Goal: Information Seeking & Learning: Learn about a topic

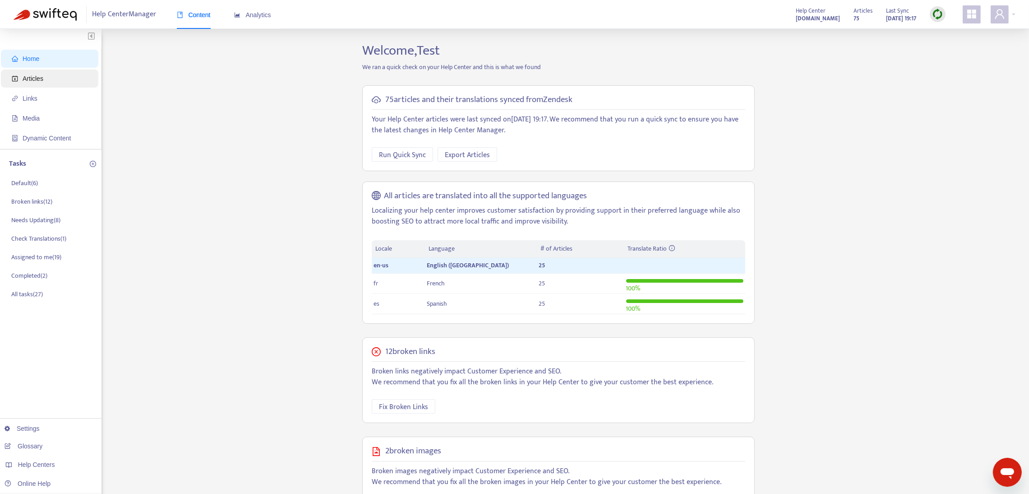
click at [48, 76] on span "Articles" at bounding box center [51, 78] width 79 height 18
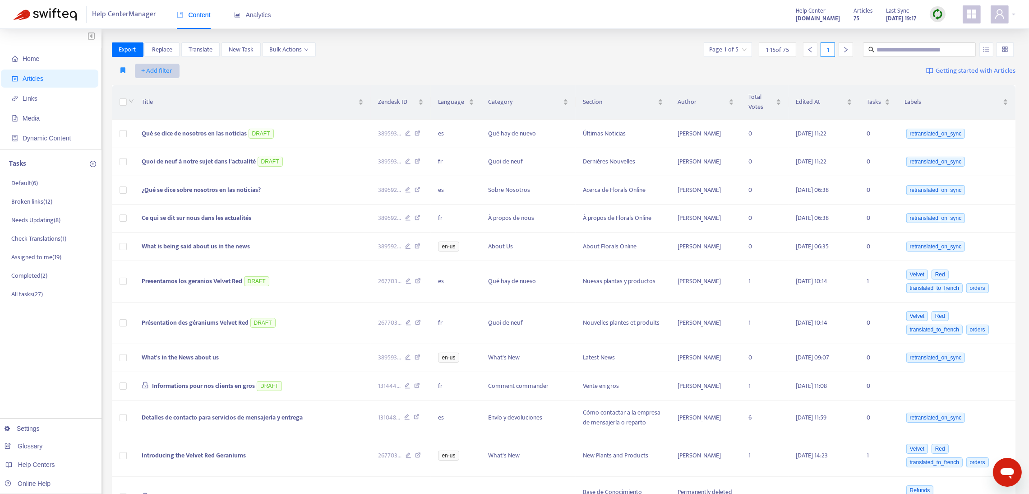
click at [163, 70] on span "+ Add filter" at bounding box center [157, 70] width 31 height 11
click at [177, 99] on span "Default Language" at bounding box center [170, 103] width 56 height 10
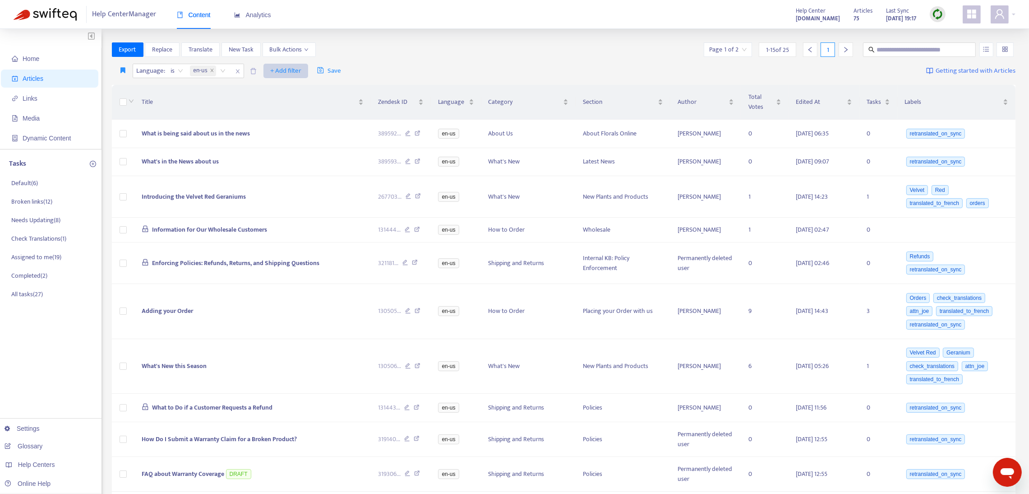
click at [288, 65] on span "+ Add filter" at bounding box center [285, 70] width 31 height 11
click at [287, 116] on span "Category" at bounding box center [299, 118] width 56 height 10
click at [299, 71] on div at bounding box center [276, 70] width 55 height 11
click at [59, 97] on span "Links" at bounding box center [51, 98] width 79 height 18
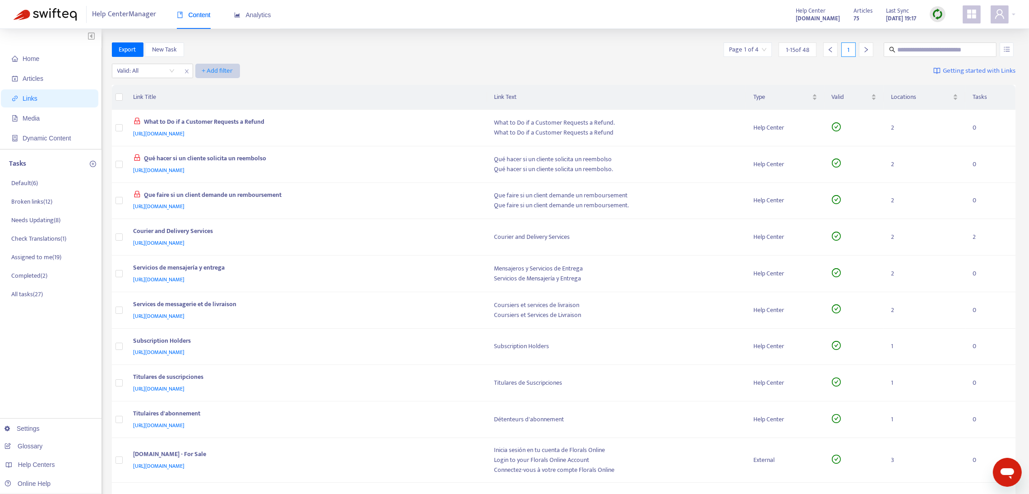
click at [209, 66] on span "+ Add filter" at bounding box center [217, 70] width 31 height 11
click at [215, 101] on span "Category" at bounding box center [217, 103] width 31 height 10
click at [239, 74] on div at bounding box center [225, 70] width 55 height 11
click at [271, 68] on span "close" at bounding box center [270, 71] width 12 height 11
click at [226, 70] on span "+ Add filter" at bounding box center [217, 70] width 31 height 11
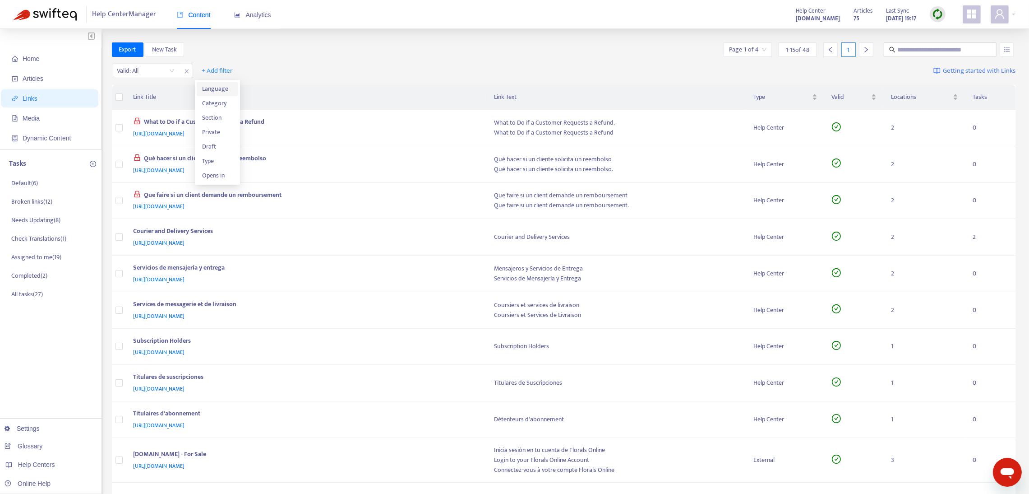
click at [220, 88] on span "Language" at bounding box center [217, 89] width 31 height 10
click at [224, 74] on div at bounding box center [225, 70] width 55 height 11
click at [228, 88] on div "en-us" at bounding box center [281, 89] width 157 height 10
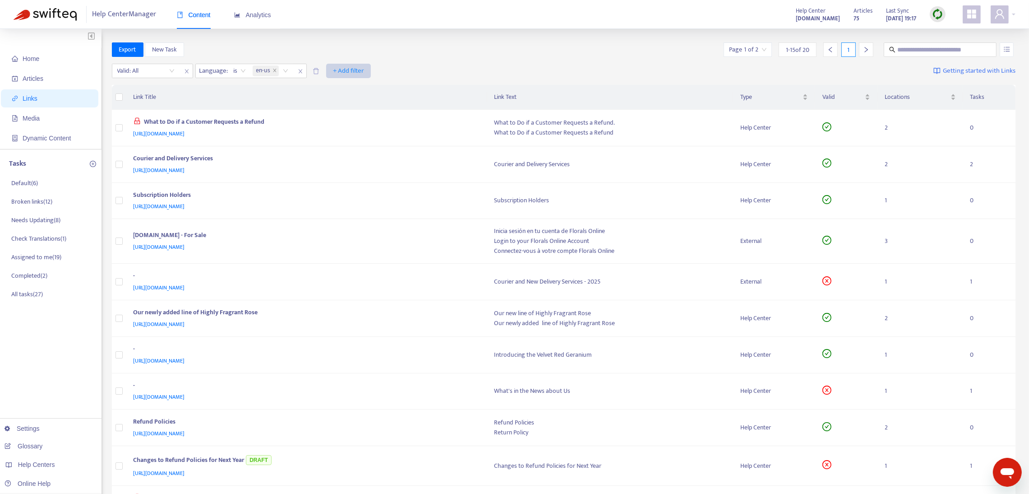
click at [339, 68] on span "+ Add filter" at bounding box center [348, 70] width 31 height 11
click at [339, 82] on li "Category" at bounding box center [349, 89] width 42 height 14
click at [334, 72] on div at bounding box center [338, 70] width 55 height 11
click at [274, 69] on icon "close" at bounding box center [274, 70] width 5 height 5
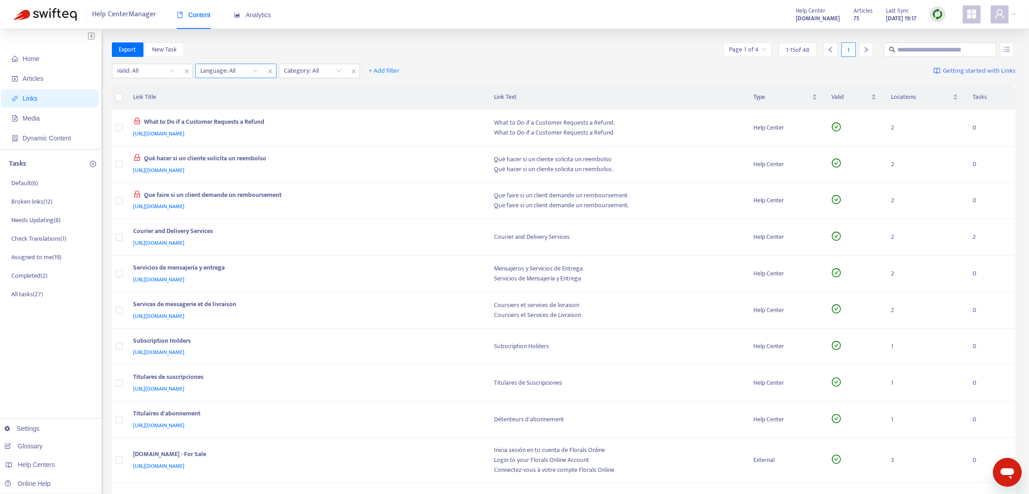
click at [270, 69] on icon "close" at bounding box center [270, 71] width 5 height 5
click at [228, 70] on div at bounding box center [225, 70] width 55 height 11
click at [305, 65] on button "+ Add filter" at bounding box center [301, 71] width 45 height 14
click at [303, 85] on span "Language" at bounding box center [301, 89] width 31 height 10
click at [297, 70] on div at bounding box center [308, 70] width 55 height 11
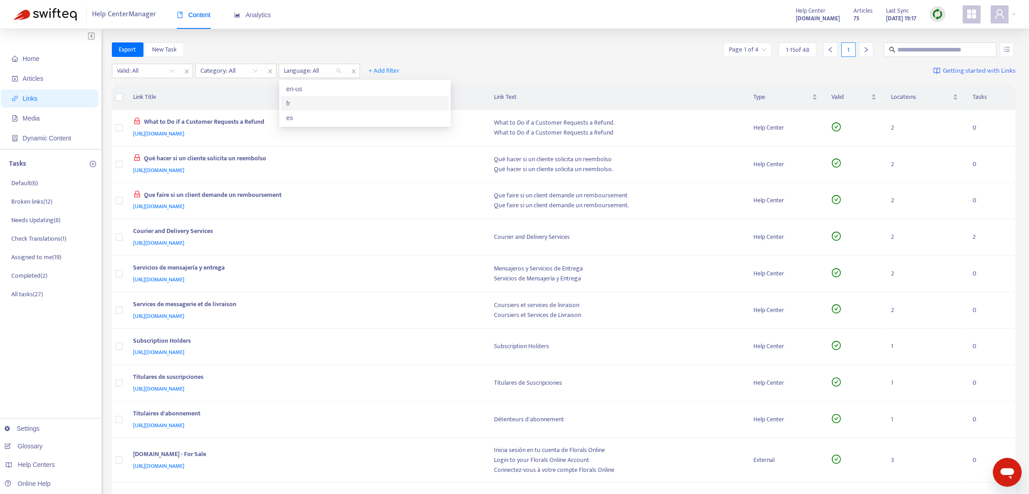
click at [306, 105] on div "fr" at bounding box center [364, 103] width 157 height 10
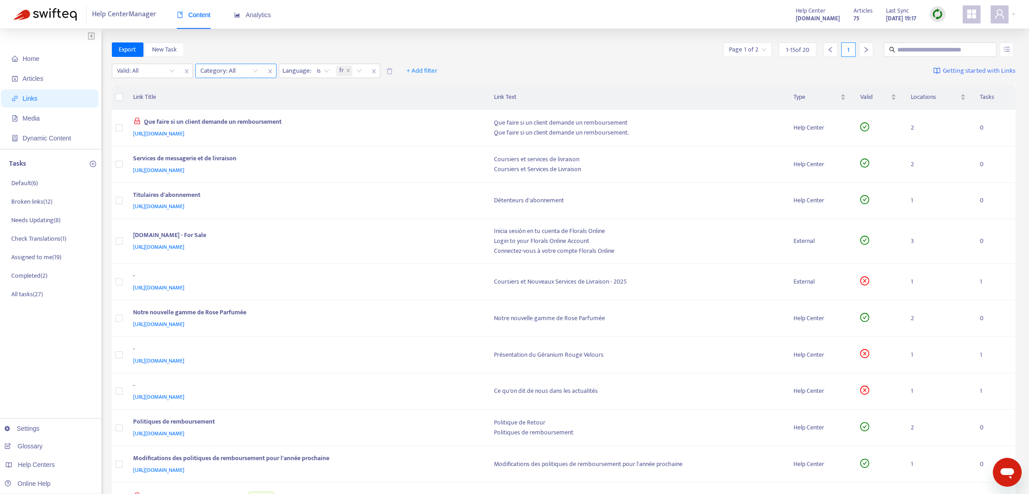
click at [270, 70] on icon "close" at bounding box center [270, 71] width 5 height 5
click at [334, 66] on span "+ Add filter" at bounding box center [338, 70] width 31 height 11
click at [338, 89] on span "Category" at bounding box center [339, 89] width 31 height 10
click at [325, 69] on div at bounding box center [328, 70] width 55 height 11
click at [45, 118] on span "Media" at bounding box center [51, 118] width 79 height 18
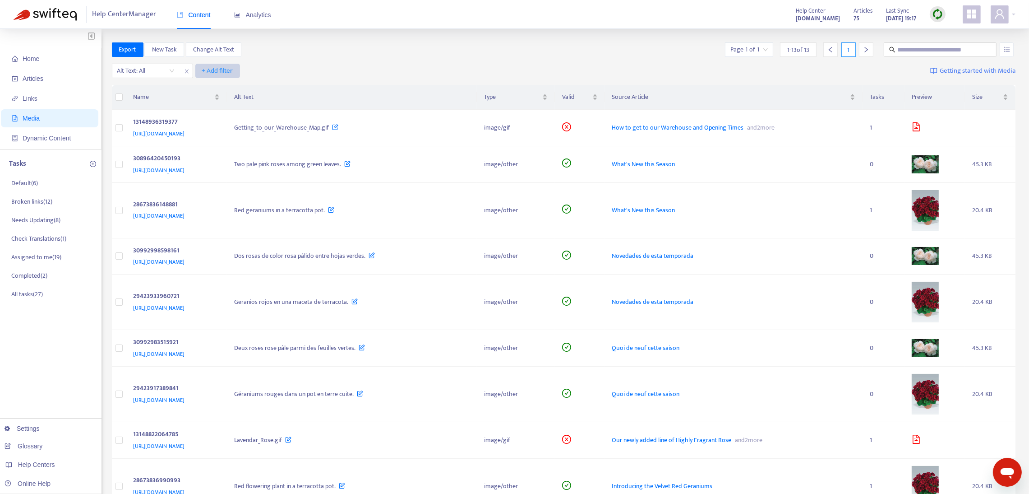
click at [226, 68] on span "+ Add filter" at bounding box center [217, 70] width 31 height 11
click at [222, 87] on span "Language" at bounding box center [217, 89] width 31 height 10
click at [213, 70] on div at bounding box center [225, 70] width 55 height 11
click at [220, 88] on div "en-us" at bounding box center [281, 89] width 157 height 10
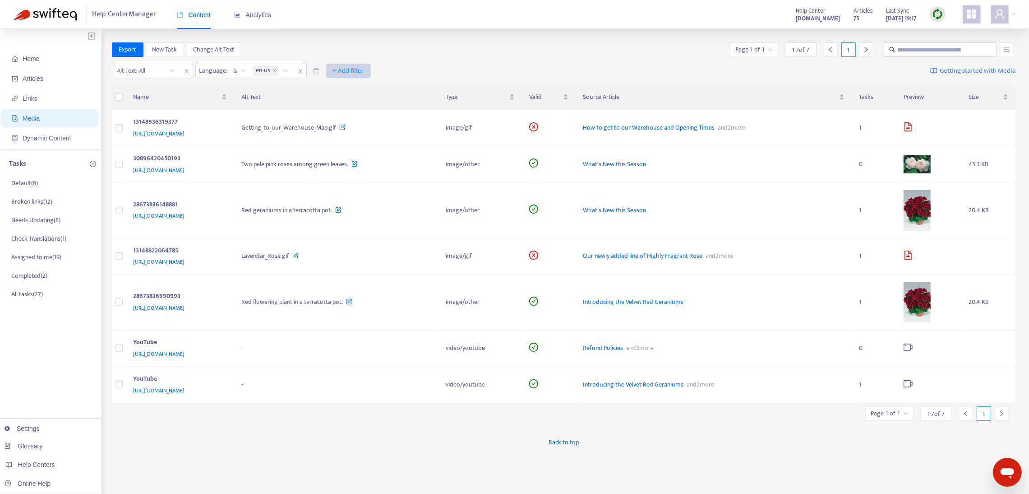
click at [346, 70] on span "+ Add filter" at bounding box center [348, 70] width 31 height 11
click at [347, 86] on span "Category" at bounding box center [349, 89] width 31 height 10
click at [341, 69] on div at bounding box center [338, 70] width 55 height 11
click at [380, 71] on span "close" at bounding box center [384, 71] width 12 height 11
click at [286, 70] on div "en-us" at bounding box center [272, 71] width 42 height 14
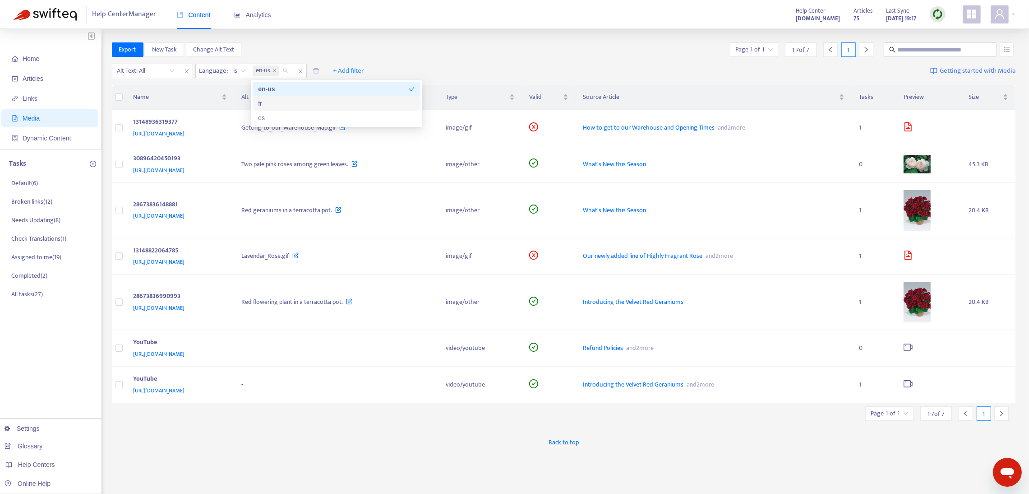
click at [280, 98] on div "fr" at bounding box center [336, 103] width 157 height 10
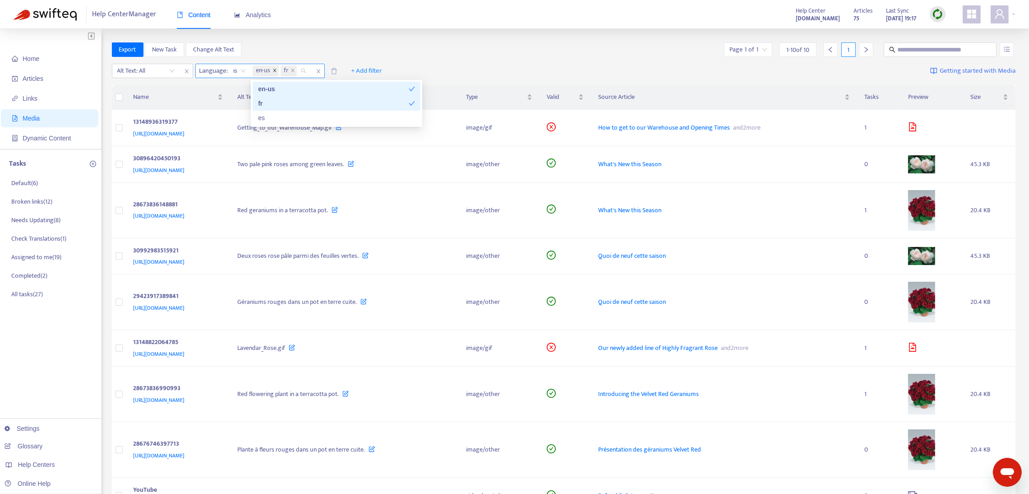
click at [274, 74] on span at bounding box center [274, 70] width 5 height 11
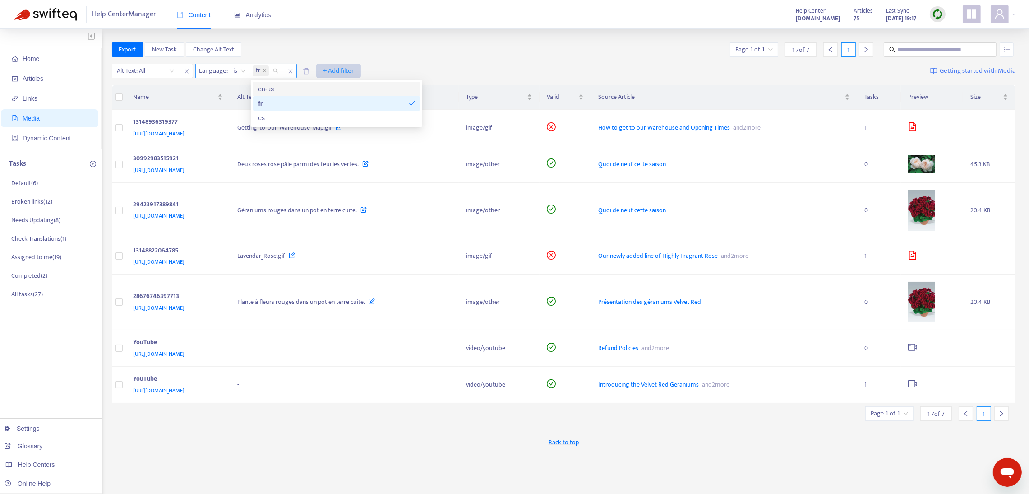
click at [335, 68] on span "+ Add filter" at bounding box center [338, 70] width 31 height 11
click at [342, 87] on span "Category" at bounding box center [339, 89] width 31 height 10
click at [328, 68] on div at bounding box center [328, 70] width 55 height 11
click at [275, 71] on div "fr" at bounding box center [267, 71] width 32 height 14
click at [275, 85] on div "en-us" at bounding box center [336, 89] width 157 height 10
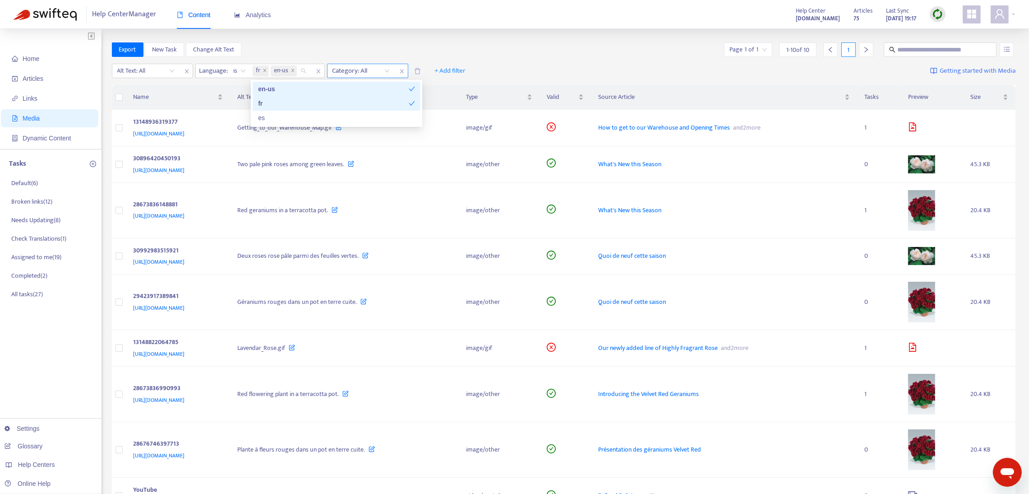
click at [401, 71] on icon "close" at bounding box center [402, 71] width 4 height 4
click at [374, 65] on span "+ Add filter" at bounding box center [366, 70] width 31 height 11
click at [374, 85] on span "Category" at bounding box center [366, 89] width 31 height 10
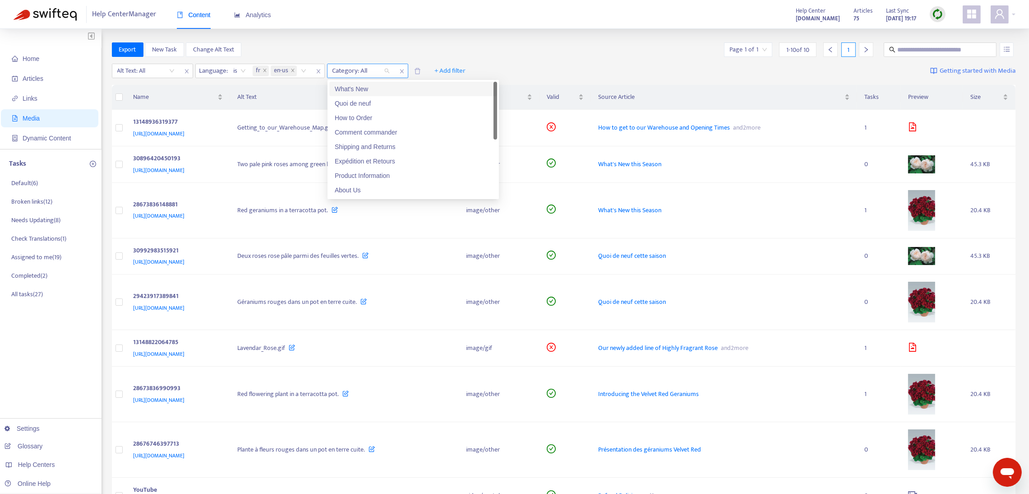
click at [366, 66] on div at bounding box center [356, 70] width 55 height 11
click at [316, 66] on span "close" at bounding box center [319, 71] width 12 height 11
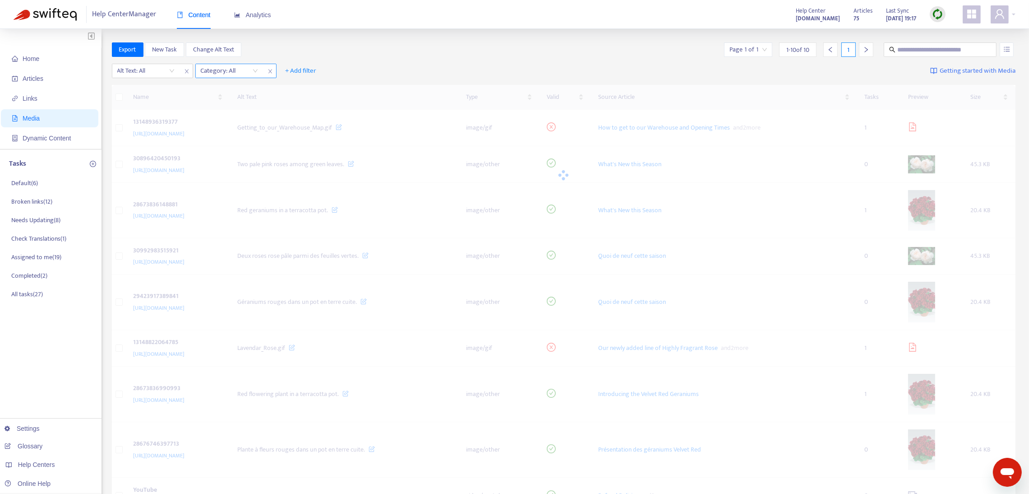
click at [271, 69] on icon "close" at bounding box center [270, 71] width 5 height 5
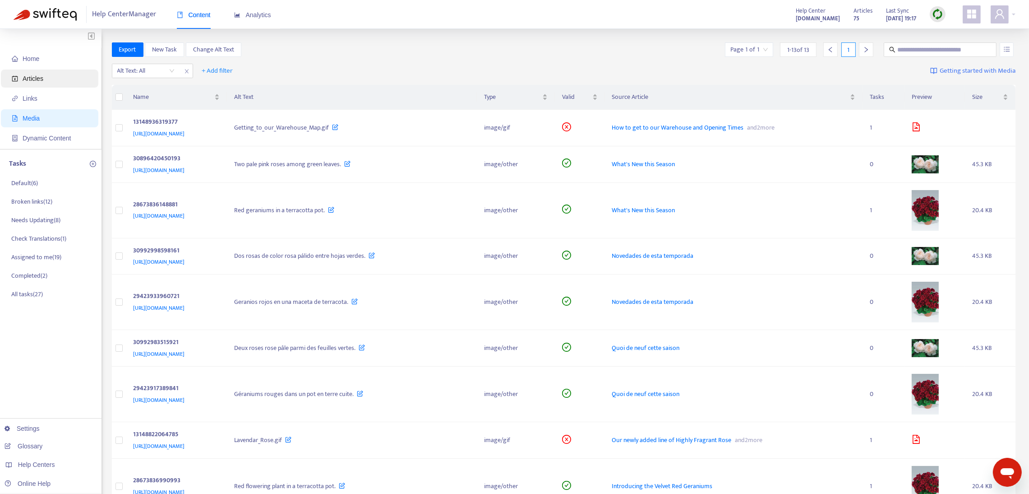
click at [66, 81] on span "Articles" at bounding box center [51, 78] width 79 height 18
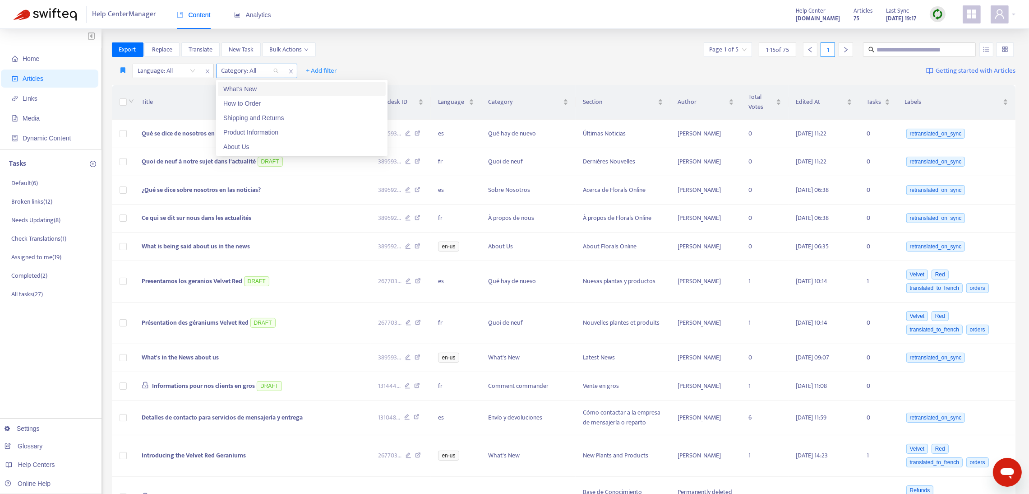
click at [272, 70] on div at bounding box center [245, 70] width 55 height 11
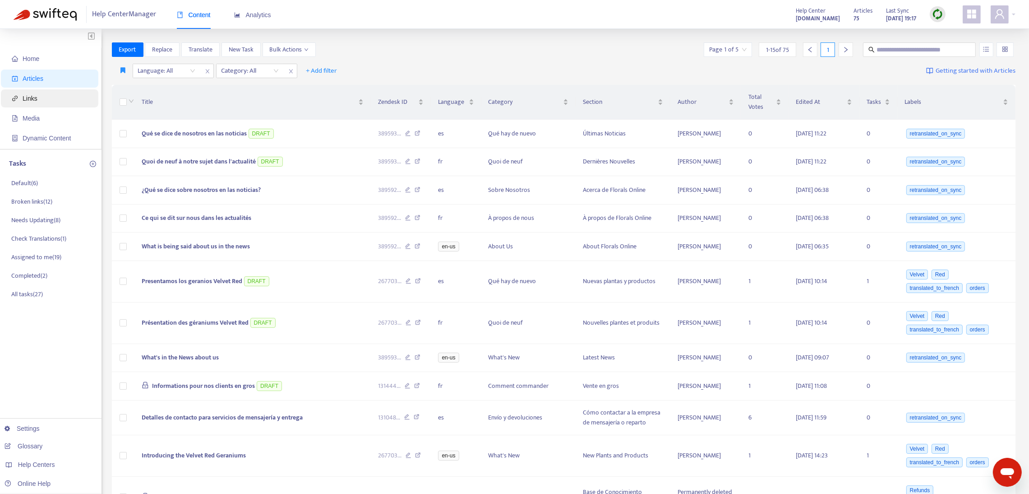
click at [36, 97] on span "Links" at bounding box center [51, 98] width 79 height 18
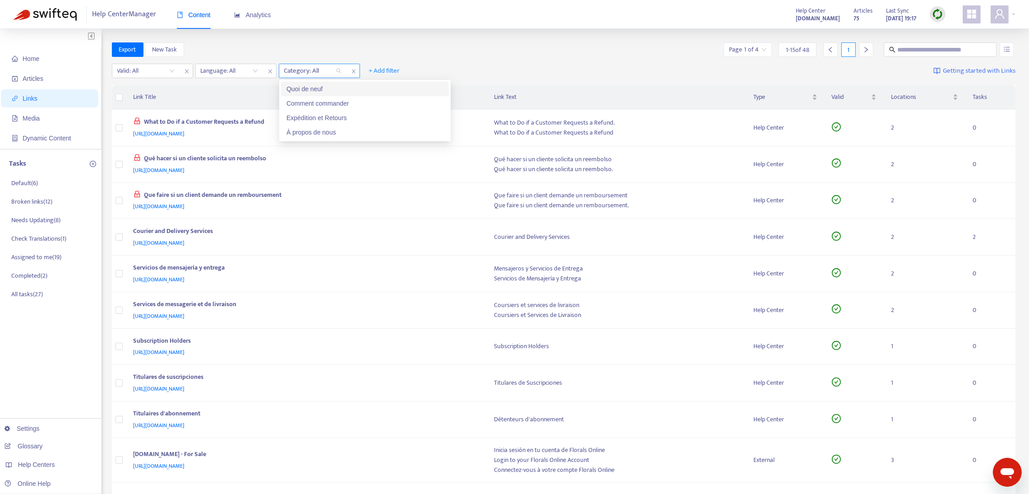
click at [314, 66] on div at bounding box center [308, 70] width 55 height 11
click at [269, 74] on span "close" at bounding box center [270, 71] width 12 height 11
click at [220, 73] on span "+ Add filter" at bounding box center [217, 70] width 31 height 11
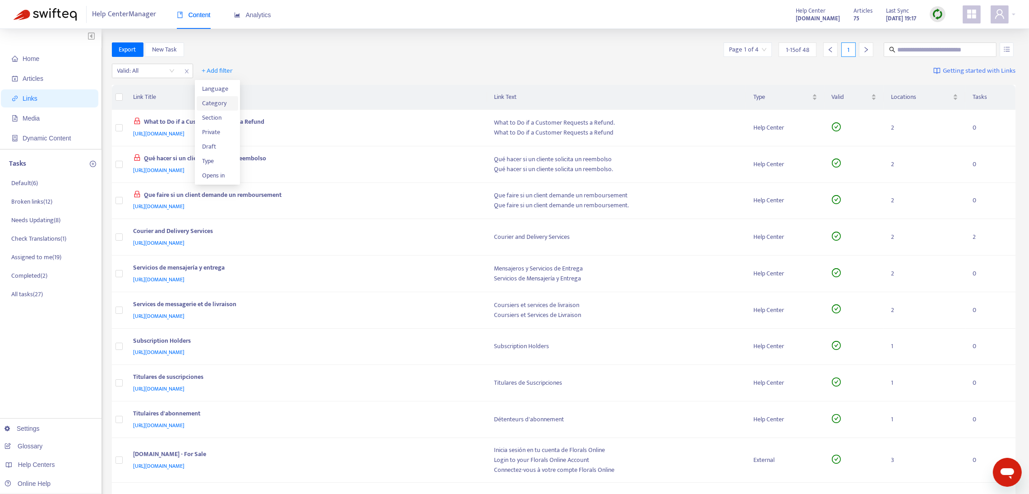
click at [213, 103] on span "Category" at bounding box center [217, 103] width 31 height 10
click at [224, 72] on div at bounding box center [225, 70] width 55 height 11
click at [34, 79] on span "Articles" at bounding box center [33, 78] width 21 height 7
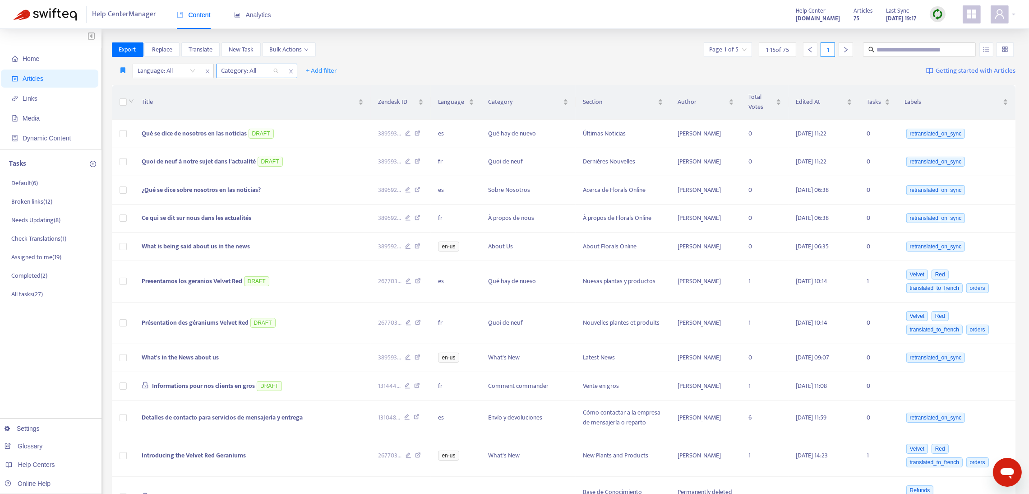
click at [270, 70] on div at bounding box center [245, 70] width 55 height 11
click at [275, 68] on div "Category: All" at bounding box center [250, 71] width 67 height 14
click at [432, 47] on div "Export Replace Translate New Task Bulk Actions Page 1 of 5 1 - 15 of 75 1" at bounding box center [564, 49] width 904 height 14
click at [316, 72] on span "+ Add filter" at bounding box center [321, 70] width 31 height 11
click at [317, 84] on span "Default Language" at bounding box center [334, 89] width 56 height 10
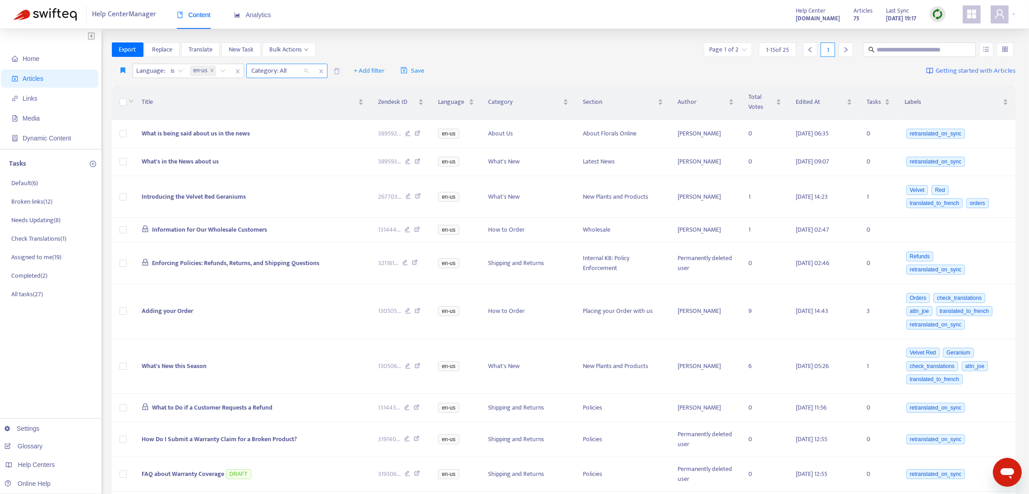
click at [265, 71] on div at bounding box center [276, 70] width 55 height 11
click at [319, 71] on icon "close" at bounding box center [320, 71] width 5 height 5
click at [222, 71] on div "en-us" at bounding box center [209, 71] width 42 height 14
click at [212, 98] on div "fr" at bounding box center [273, 103] width 157 height 10
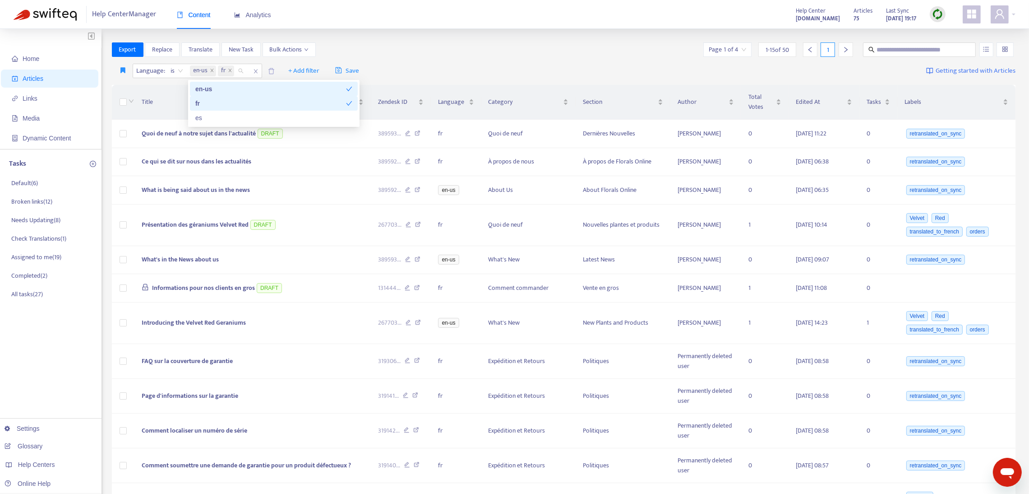
click at [212, 88] on div "en-us" at bounding box center [270, 89] width 151 height 10
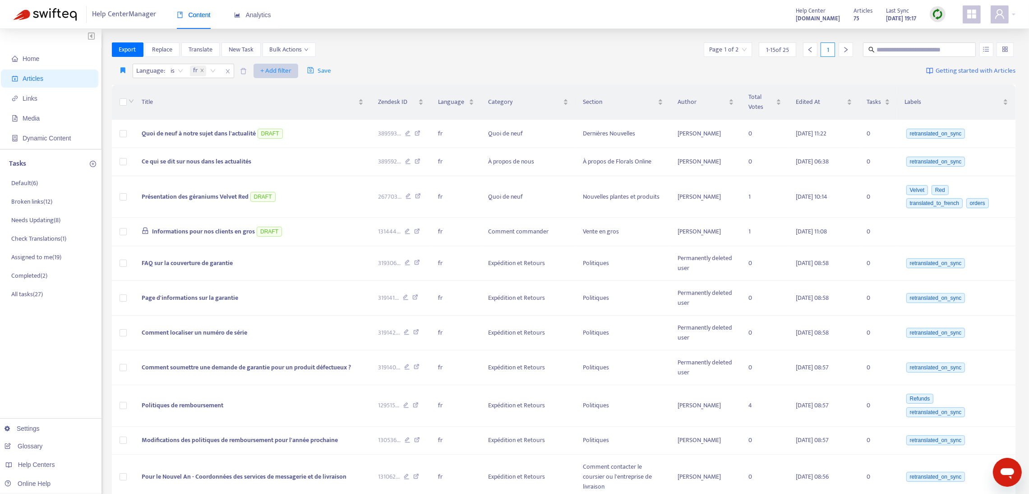
click at [272, 71] on span "+ Add filter" at bounding box center [275, 70] width 31 height 11
click at [284, 115] on span "Category" at bounding box center [289, 118] width 56 height 10
click at [273, 71] on div at bounding box center [266, 70] width 55 height 11
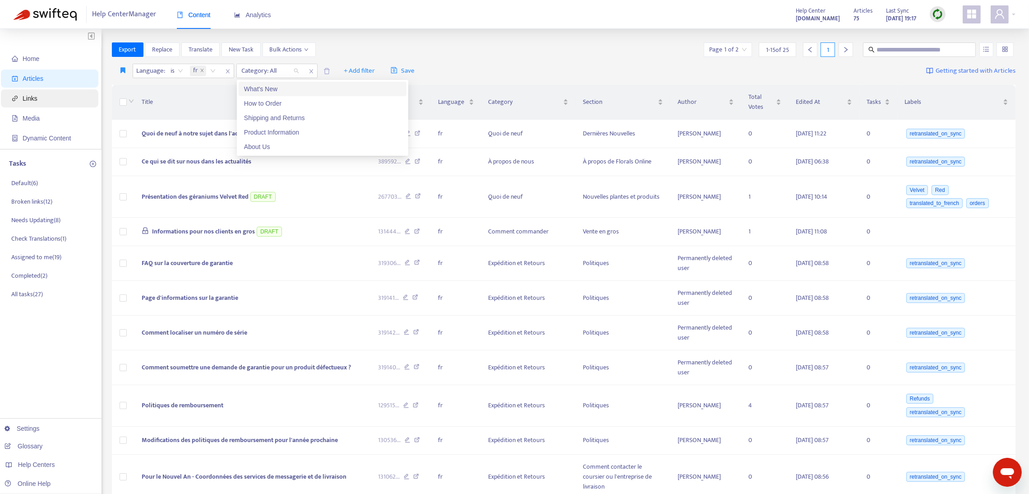
click at [44, 99] on span "Links" at bounding box center [51, 98] width 79 height 18
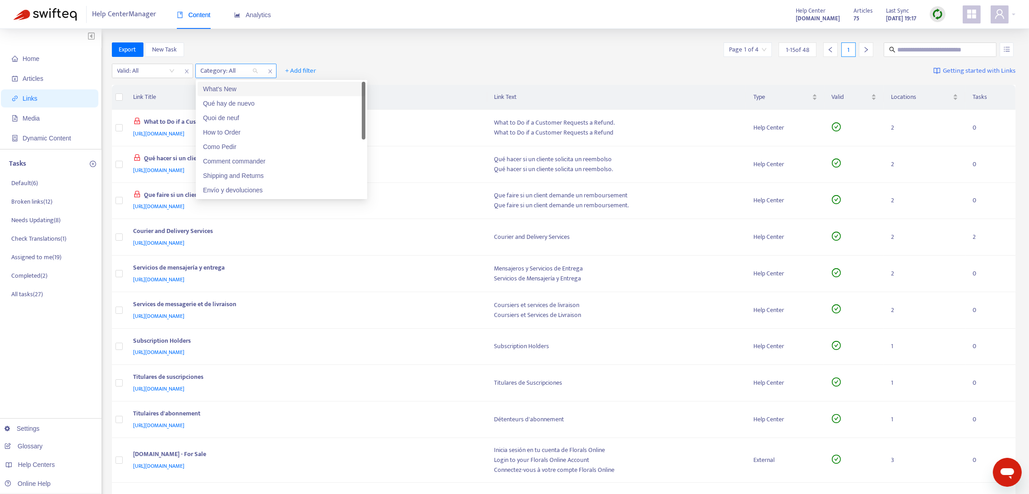
click at [215, 68] on div at bounding box center [225, 70] width 55 height 11
click at [50, 77] on span "Articles" at bounding box center [51, 78] width 79 height 18
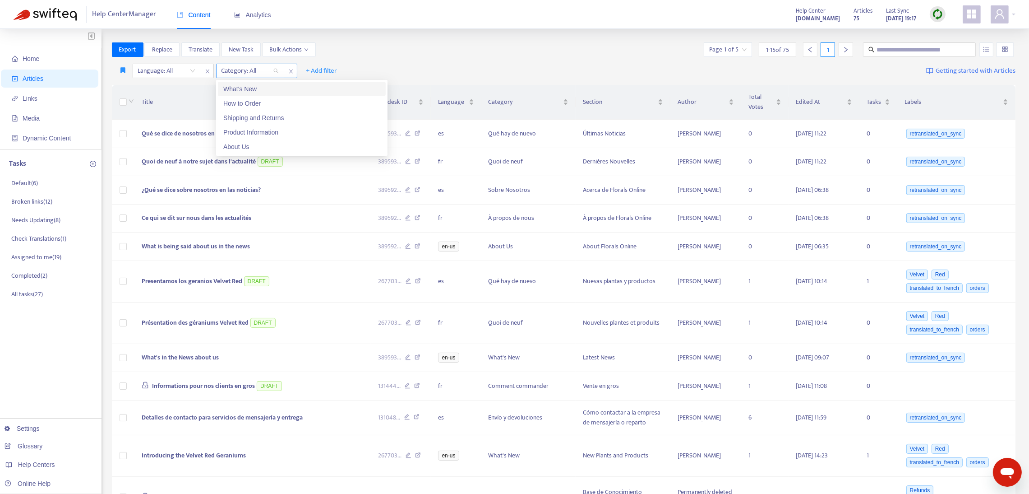
click at [231, 73] on div at bounding box center [245, 70] width 55 height 11
click at [241, 92] on div "What's New" at bounding box center [301, 89] width 157 height 10
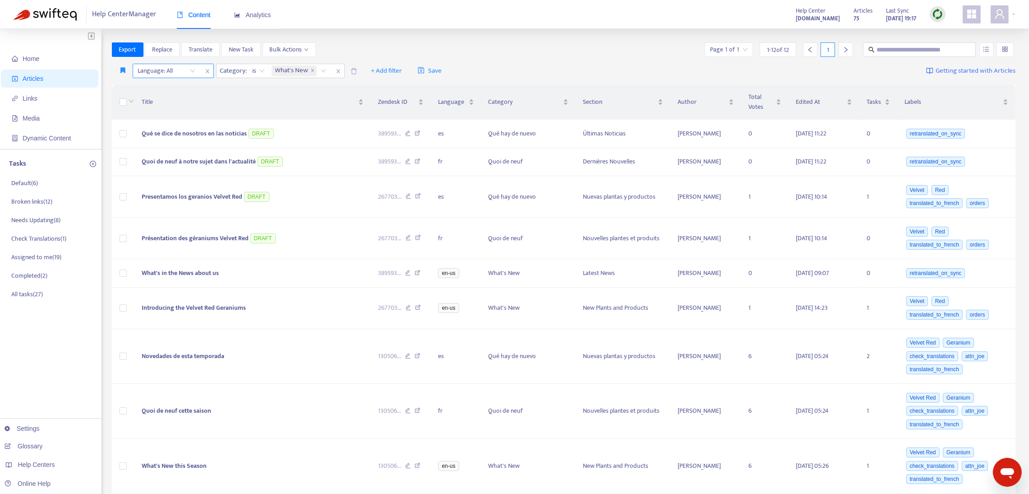
click at [202, 69] on span "close" at bounding box center [208, 71] width 12 height 11
click at [240, 70] on div "What's New" at bounding box center [216, 71] width 61 height 14
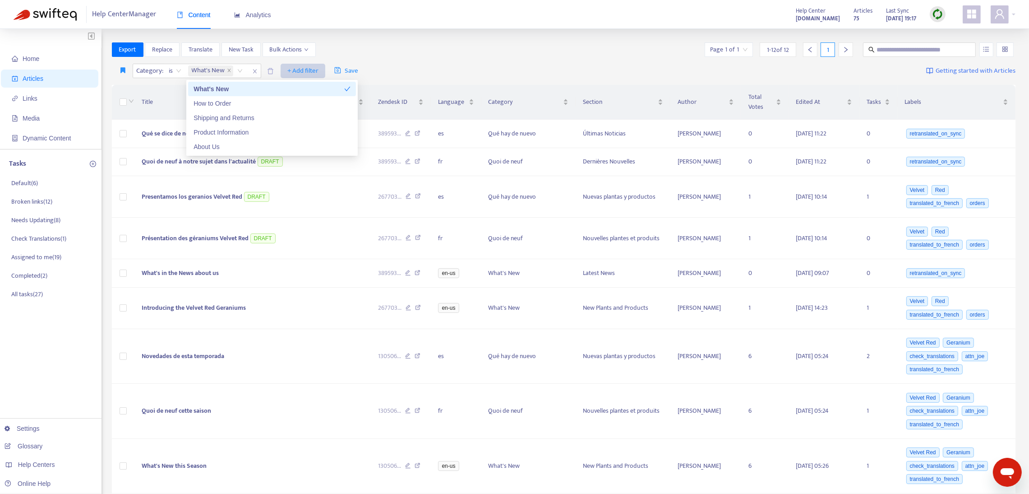
click at [305, 69] on span "+ Add filter" at bounding box center [302, 70] width 31 height 11
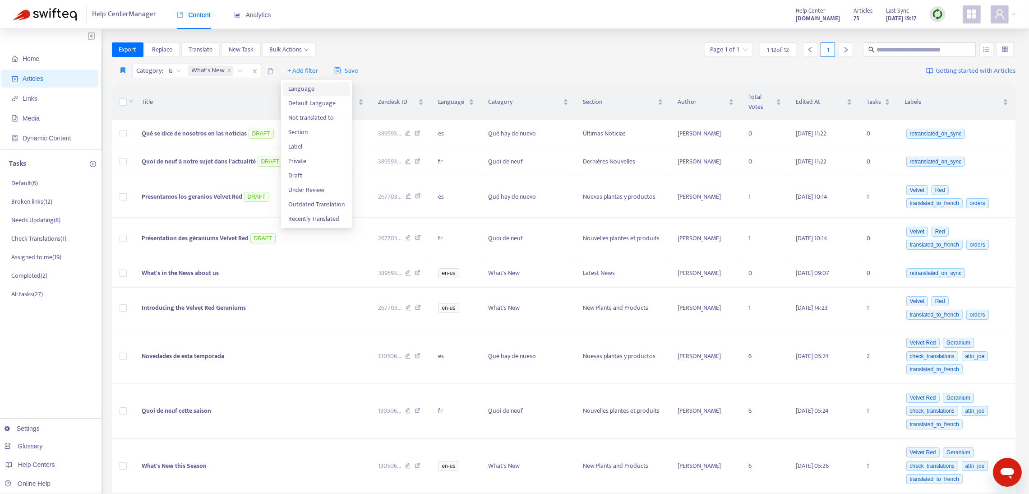
click at [302, 84] on span "Language" at bounding box center [316, 89] width 56 height 10
click at [253, 70] on icon "close" at bounding box center [254, 71] width 5 height 5
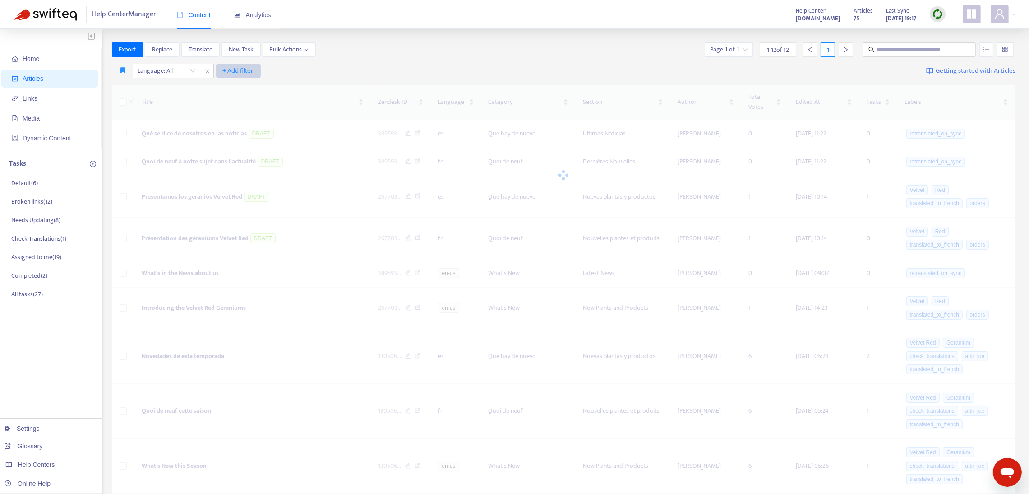
click at [253, 70] on span "+ Add filter" at bounding box center [238, 70] width 31 height 11
click at [256, 85] on span "Default Language" at bounding box center [251, 89] width 56 height 10
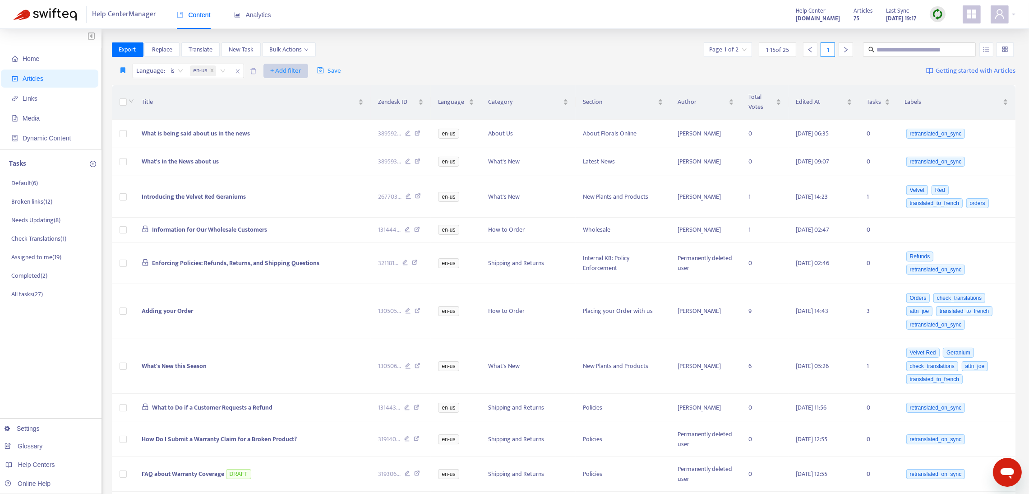
click at [283, 70] on span "+ Add filter" at bounding box center [285, 70] width 31 height 11
click at [288, 116] on span "Category" at bounding box center [299, 118] width 56 height 10
click at [284, 65] on div "Category: All" at bounding box center [280, 71] width 67 height 14
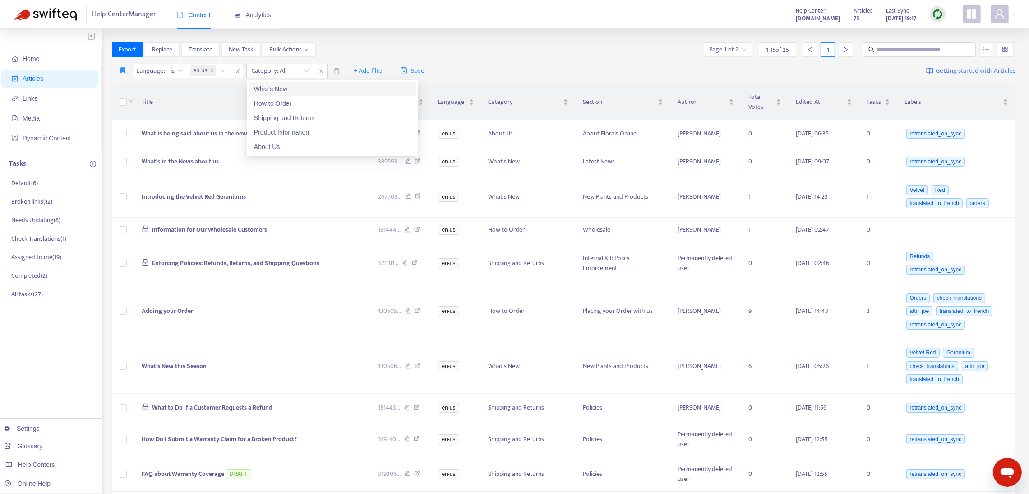
click at [238, 69] on icon "close" at bounding box center [237, 71] width 5 height 5
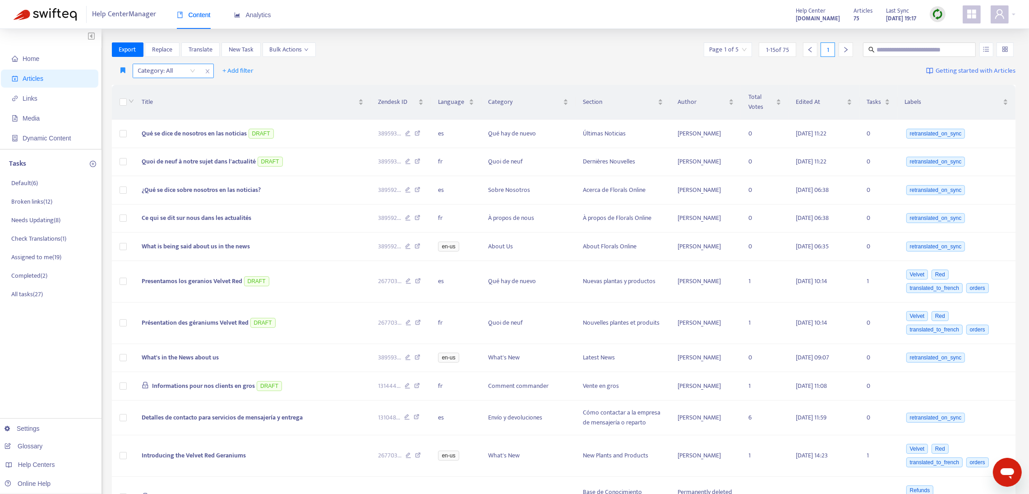
click at [208, 73] on icon "close" at bounding box center [207, 71] width 4 height 4
click at [167, 67] on span "+ Add filter" at bounding box center [157, 70] width 31 height 11
click at [182, 133] on span "Category" at bounding box center [170, 132] width 56 height 10
click at [190, 74] on div "Category: All" at bounding box center [166, 71] width 67 height 14
click at [26, 96] on span "Links" at bounding box center [30, 98] width 15 height 7
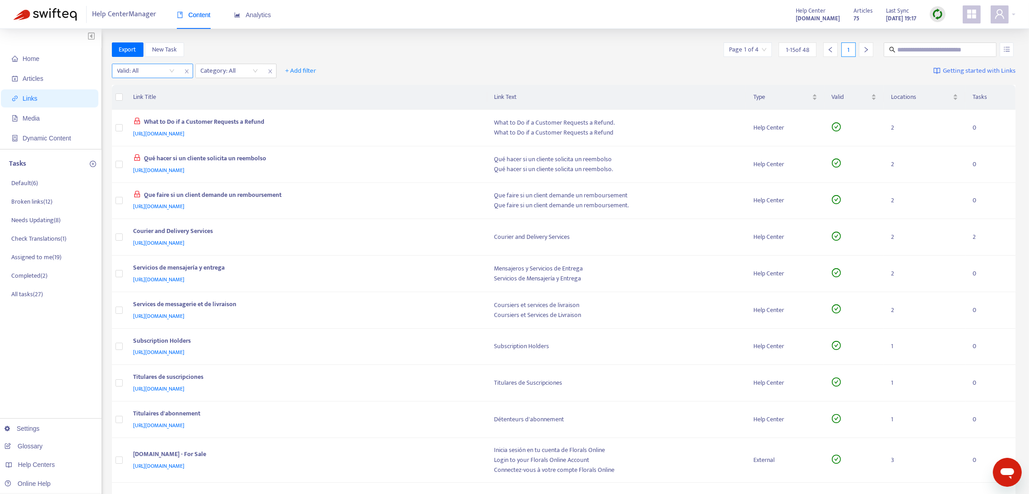
click at [187, 72] on icon "close" at bounding box center [186, 71] width 5 height 5
click at [171, 74] on div "Category: All" at bounding box center [145, 71] width 67 height 14
click at [34, 98] on span "Links" at bounding box center [30, 98] width 15 height 7
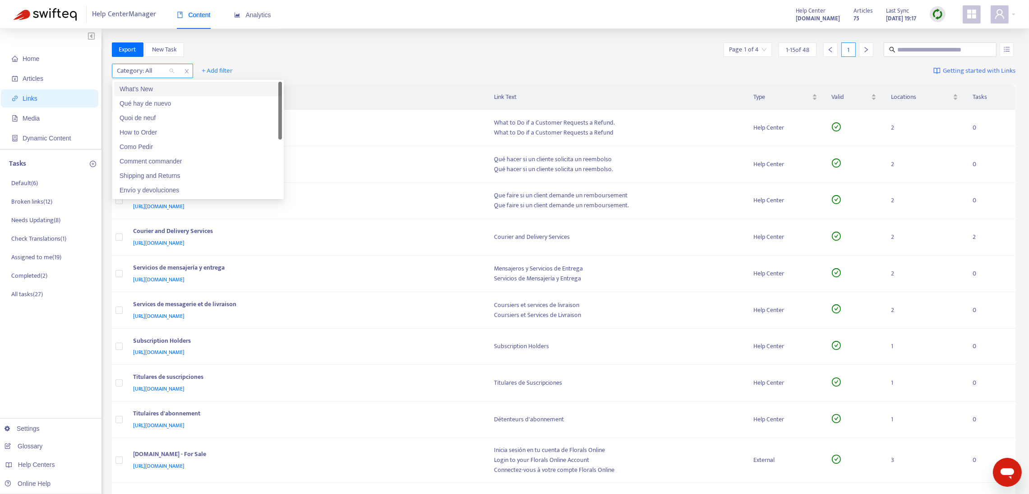
click at [143, 67] on div at bounding box center [141, 70] width 55 height 11
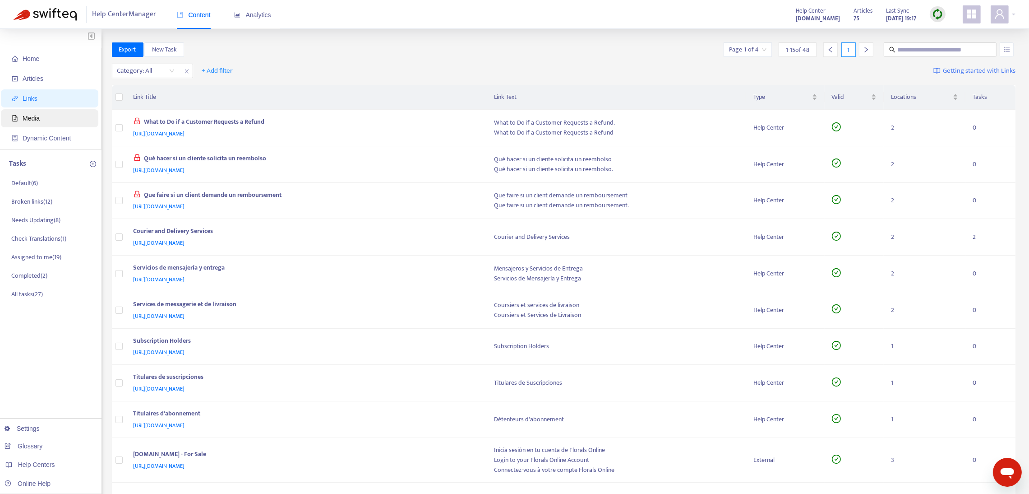
click at [80, 119] on span "Media" at bounding box center [51, 118] width 79 height 18
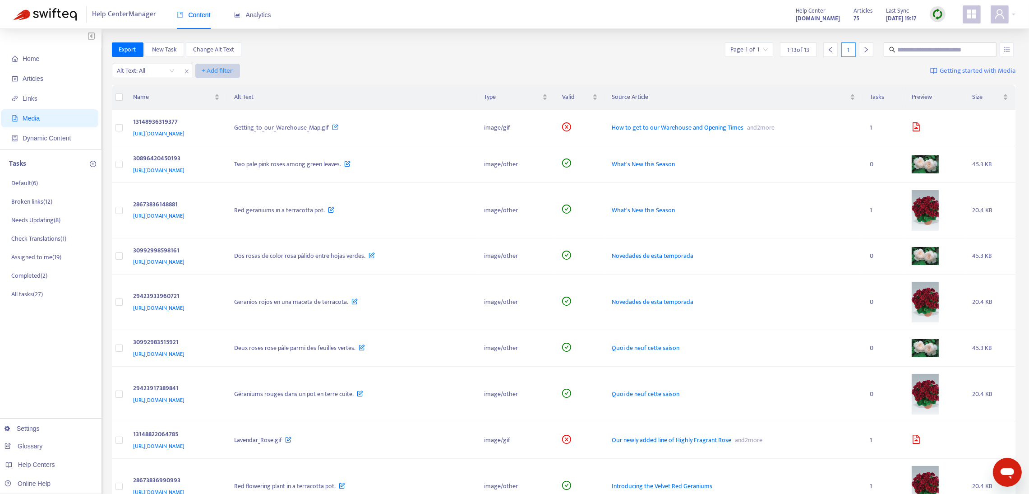
click at [217, 68] on span "+ Add filter" at bounding box center [217, 70] width 31 height 11
click at [212, 103] on span "Category" at bounding box center [217, 103] width 31 height 10
click at [221, 72] on div "Click to sort ascending" at bounding box center [252, 79] width 71 height 15
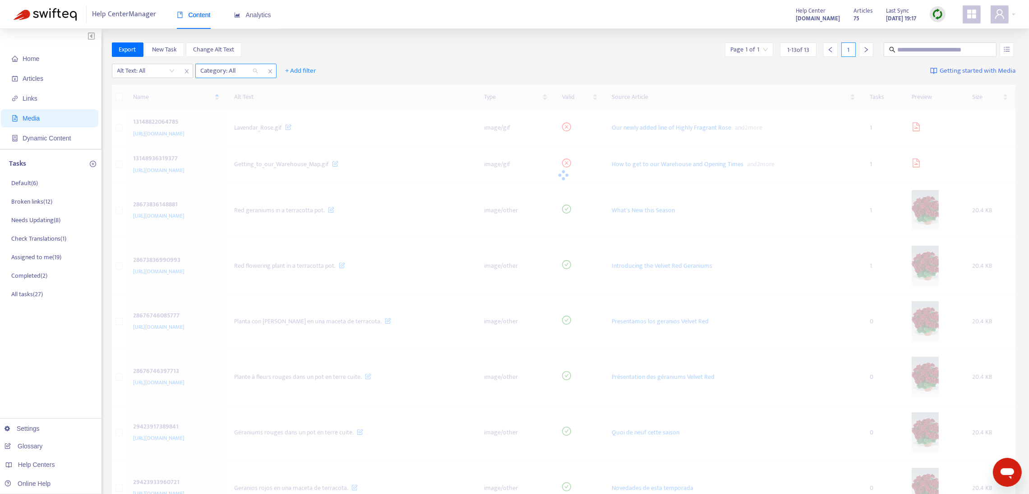
click at [209, 69] on div at bounding box center [225, 70] width 55 height 11
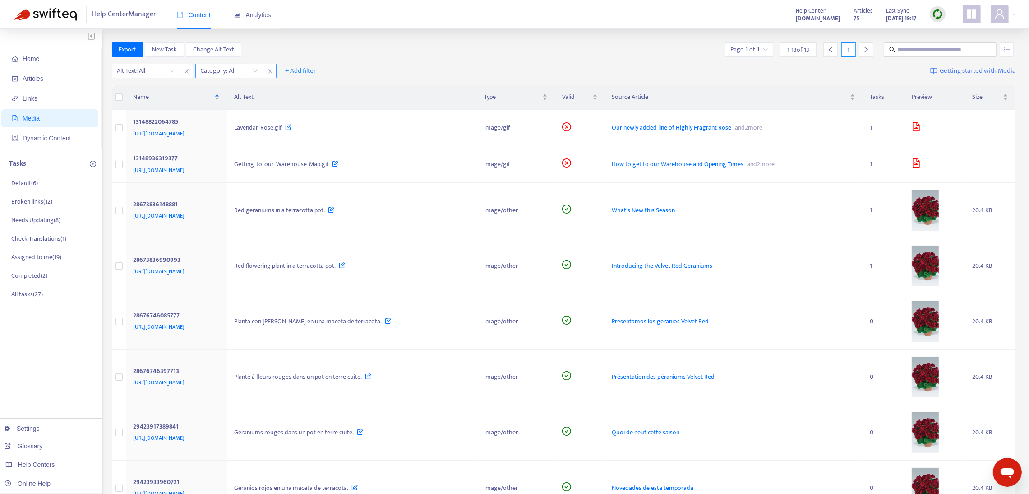
click at [270, 73] on icon "close" at bounding box center [270, 71] width 5 height 5
click at [53, 92] on span "Links" at bounding box center [51, 98] width 79 height 18
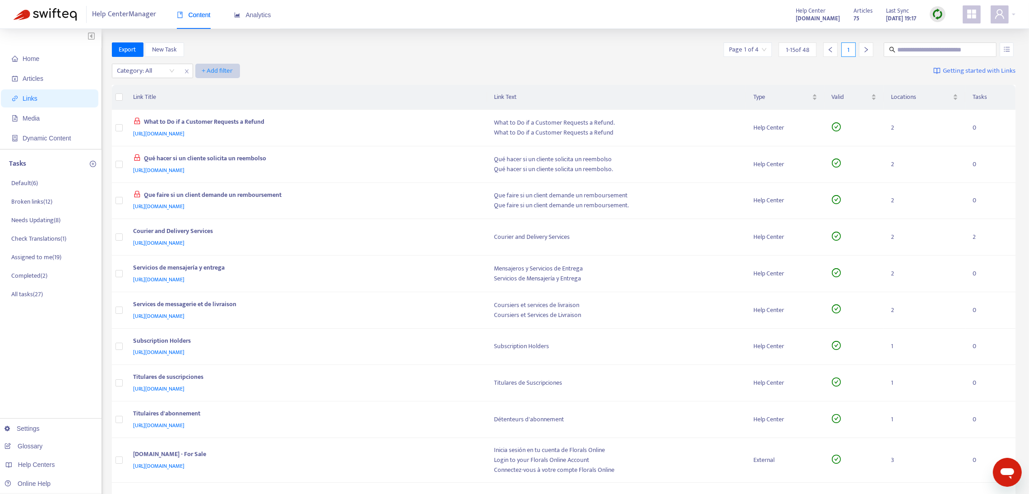
click at [229, 65] on span "+ Add filter" at bounding box center [217, 70] width 31 height 11
click at [219, 85] on span "Language" at bounding box center [217, 89] width 31 height 10
click at [223, 71] on div at bounding box center [225, 70] width 55 height 11
click at [219, 85] on div "en-us" at bounding box center [281, 89] width 157 height 10
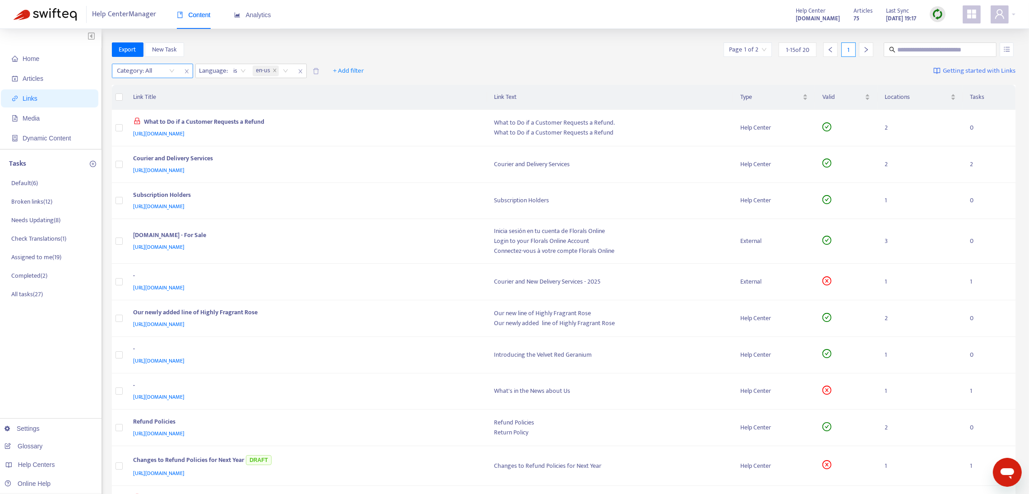
click at [185, 71] on icon "close" at bounding box center [186, 71] width 5 height 5
click at [212, 69] on span "close" at bounding box center [217, 71] width 12 height 11
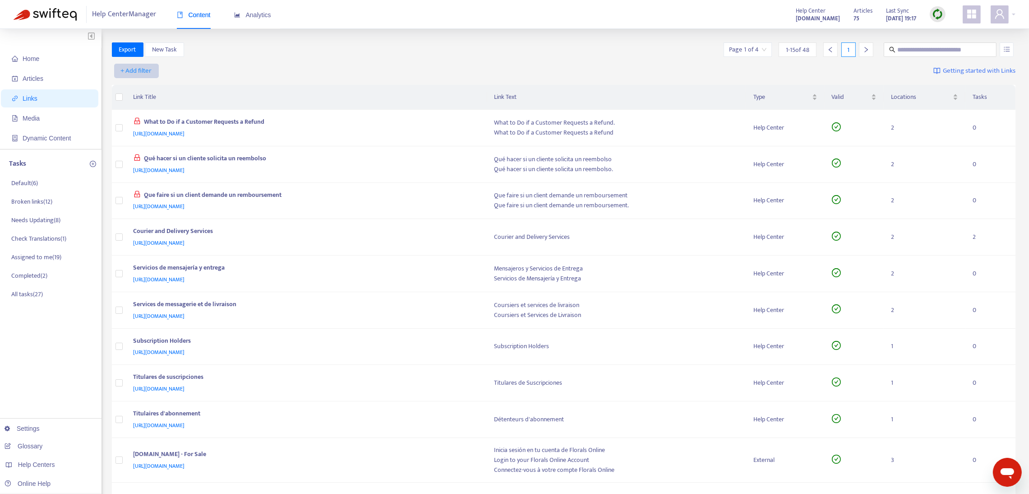
click at [129, 70] on span "+ Add filter" at bounding box center [136, 70] width 31 height 11
click at [136, 99] on span "Category" at bounding box center [136, 103] width 31 height 10
click at [146, 66] on div at bounding box center [141, 70] width 55 height 11
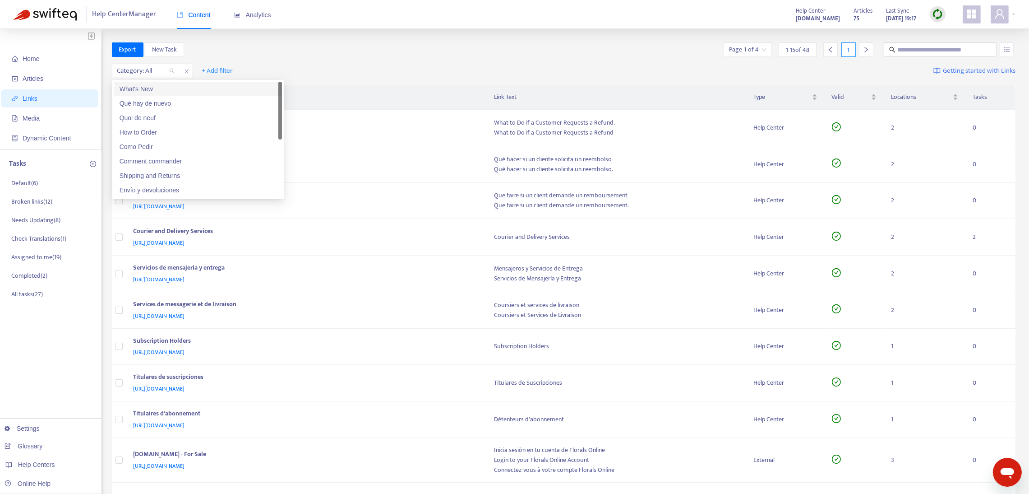
click at [148, 87] on div "What's New" at bounding box center [198, 89] width 157 height 10
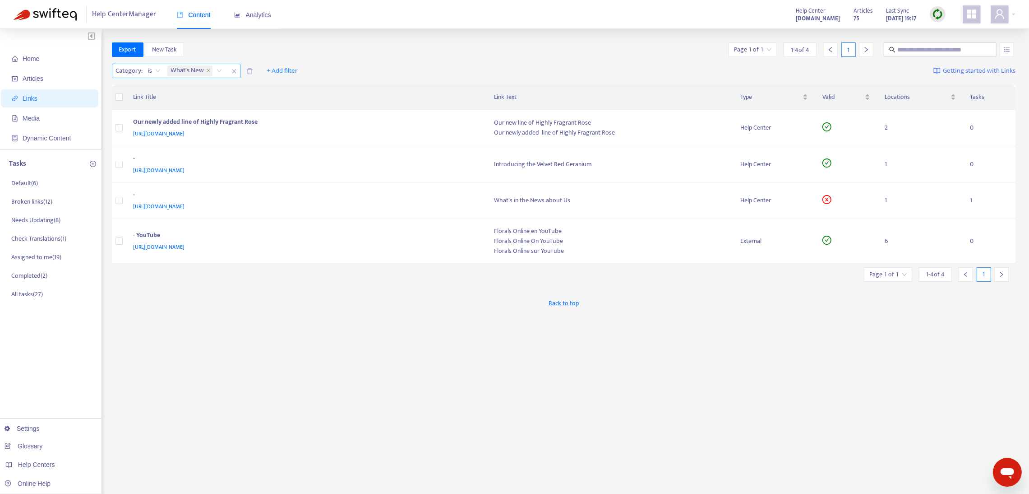
click at [236, 70] on icon "close" at bounding box center [233, 71] width 5 height 5
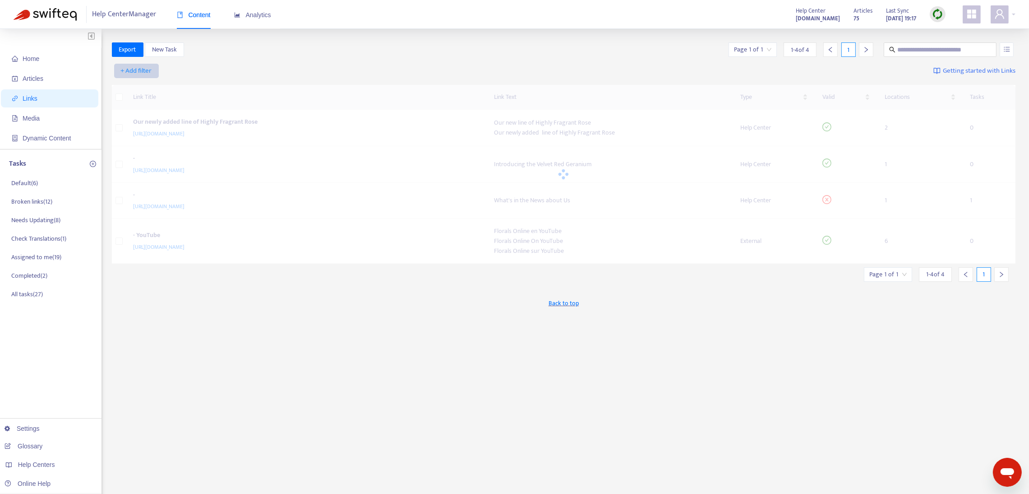
click at [153, 72] on button "+ Add filter" at bounding box center [136, 71] width 45 height 14
click at [142, 87] on span "Language" at bounding box center [136, 89] width 31 height 10
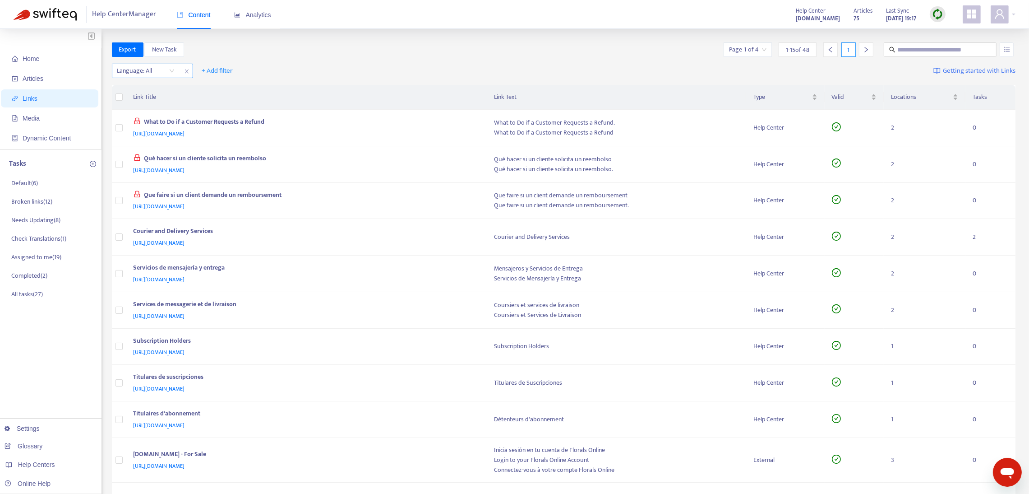
click at [144, 71] on div at bounding box center [141, 70] width 55 height 11
click at [133, 90] on div "en-us" at bounding box center [198, 89] width 157 height 10
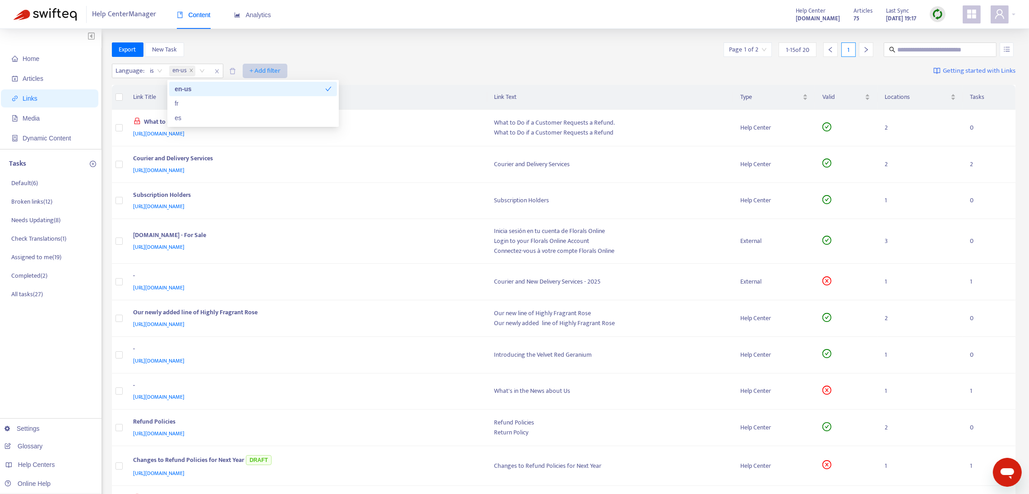
click at [263, 69] on span "+ Add filter" at bounding box center [264, 70] width 31 height 11
click at [264, 84] on span "Category" at bounding box center [265, 89] width 31 height 10
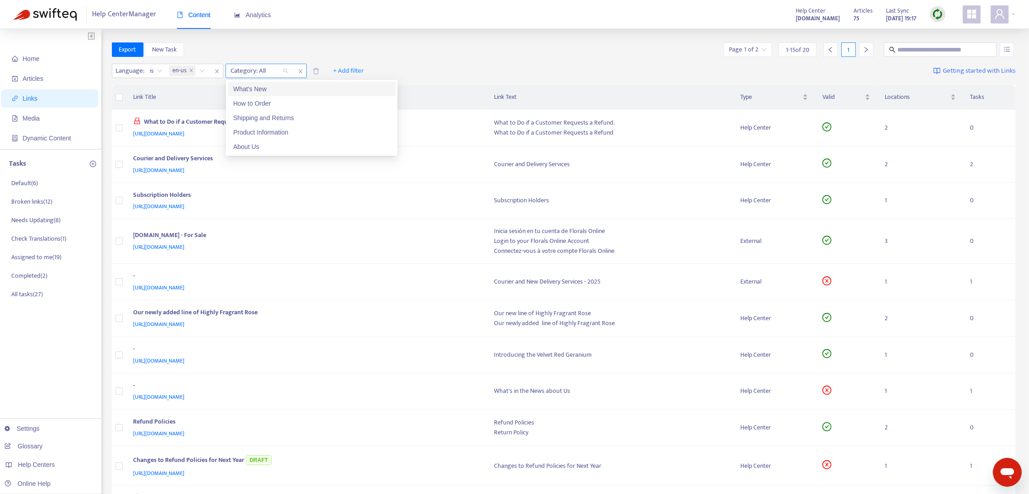
click at [254, 66] on div at bounding box center [255, 70] width 55 height 11
click at [44, 77] on span "Articles" at bounding box center [51, 78] width 79 height 18
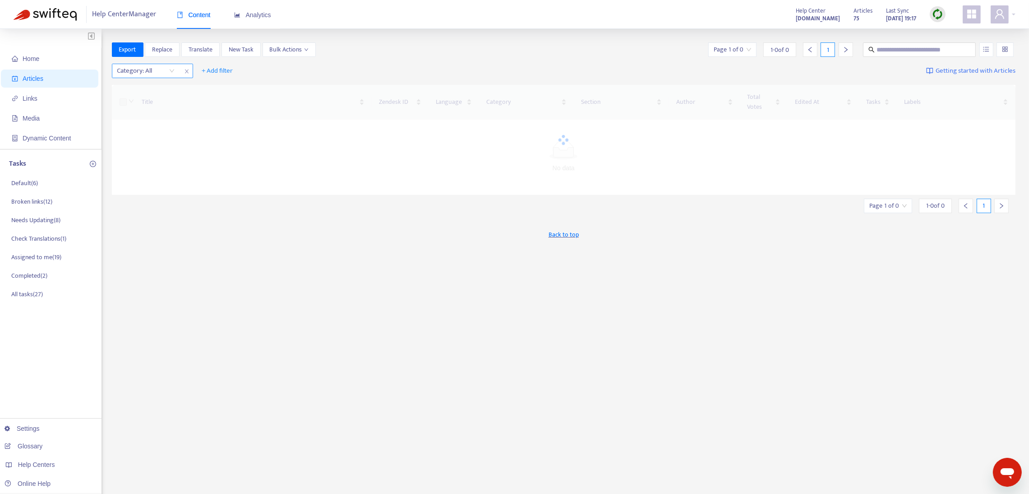
click at [189, 68] on span "close" at bounding box center [187, 71] width 12 height 11
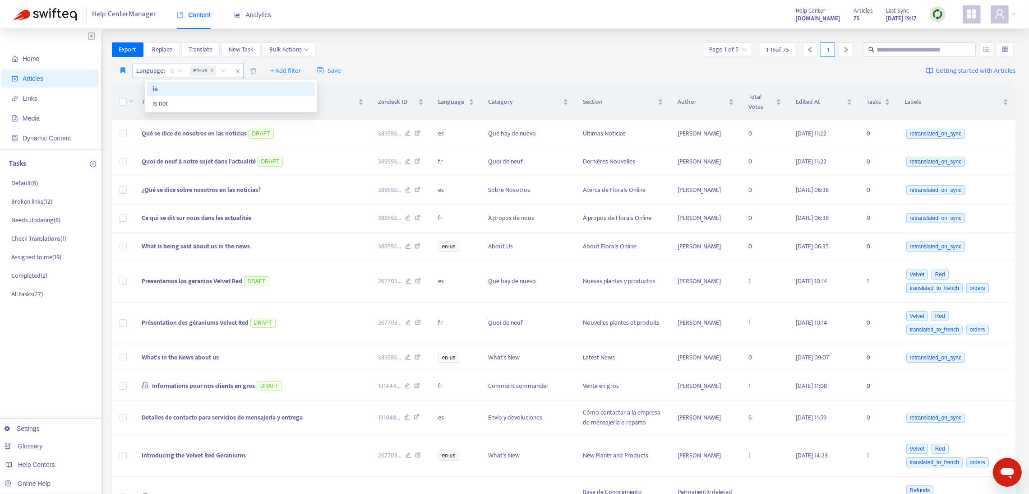
click at [153, 67] on div "Language : is en-us" at bounding box center [188, 71] width 111 height 14
click at [275, 66] on span "+ Add filter" at bounding box center [285, 70] width 31 height 11
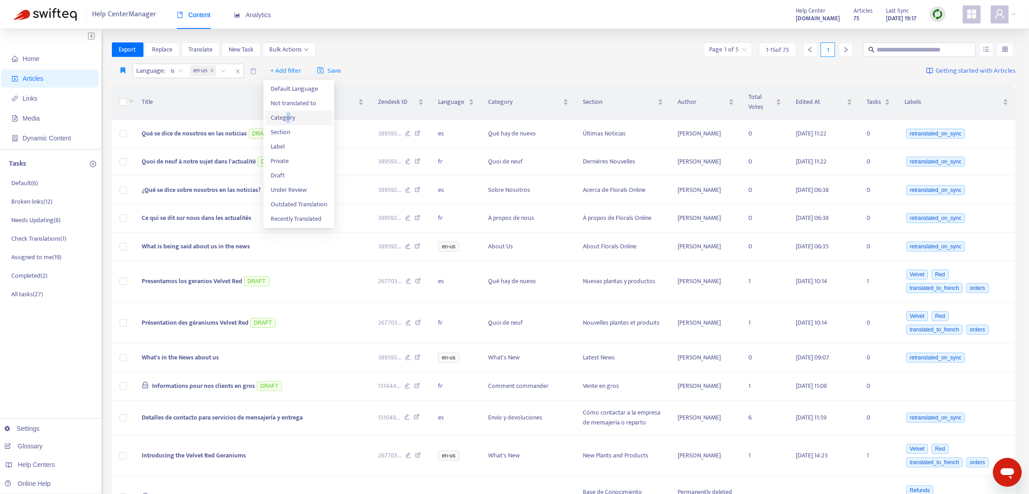
click at [287, 113] on span "Category" at bounding box center [299, 118] width 56 height 10
click at [213, 70] on icon "close" at bounding box center [212, 70] width 5 height 5
click at [205, 70] on icon "close" at bounding box center [207, 71] width 4 height 4
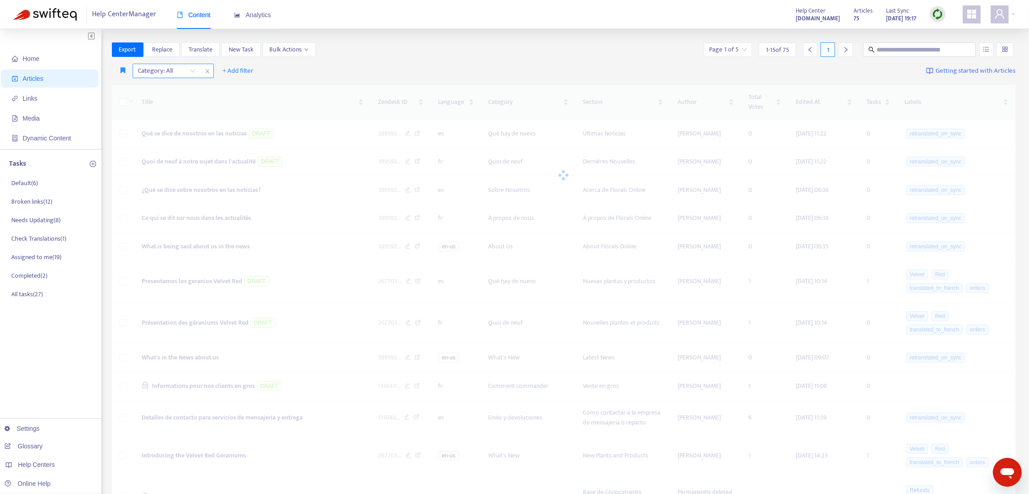
click at [205, 69] on icon "close" at bounding box center [207, 71] width 5 height 5
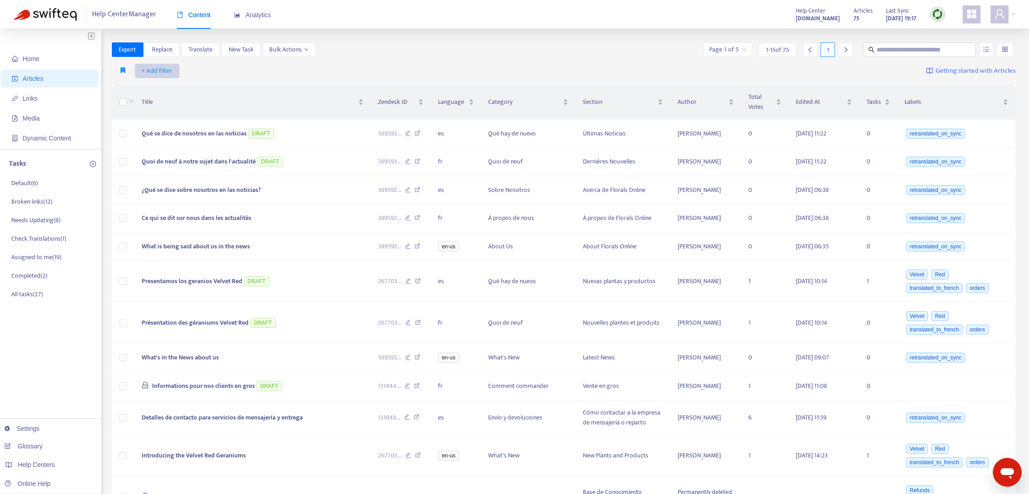
click at [163, 70] on span "+ Add filter" at bounding box center [157, 70] width 31 height 11
click at [171, 86] on span "Language" at bounding box center [170, 89] width 56 height 10
click at [166, 72] on div at bounding box center [162, 70] width 55 height 11
click at [166, 100] on div "fr" at bounding box center [218, 103] width 157 height 10
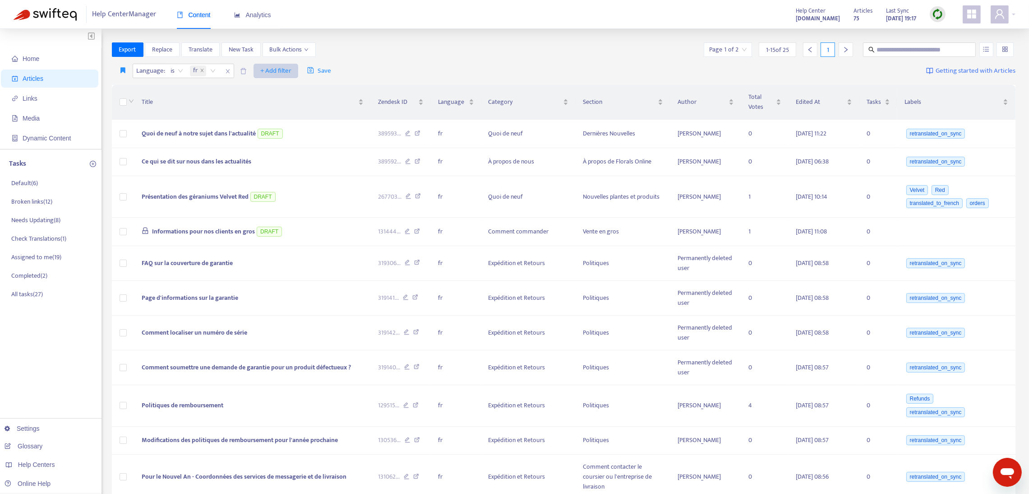
click at [263, 68] on span "+ Add filter" at bounding box center [275, 70] width 31 height 11
click at [270, 114] on span "Category" at bounding box center [289, 118] width 56 height 10
click at [266, 69] on div at bounding box center [266, 70] width 55 height 11
click at [312, 67] on span "close" at bounding box center [311, 71] width 12 height 11
click at [228, 70] on icon "close" at bounding box center [227, 71] width 5 height 5
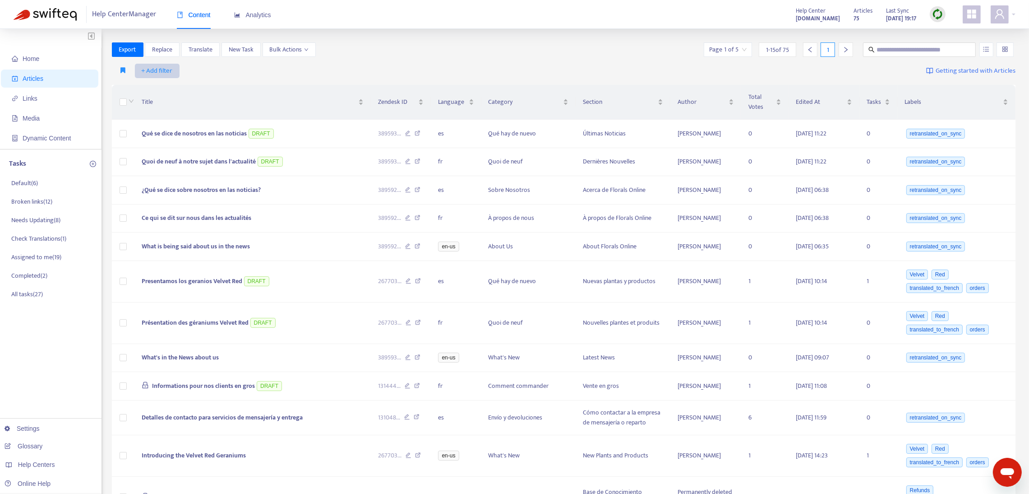
click at [165, 65] on span "+ Add filter" at bounding box center [157, 70] width 31 height 11
click at [161, 88] on span "Language" at bounding box center [170, 89] width 56 height 10
click at [156, 69] on div at bounding box center [162, 70] width 55 height 11
click at [156, 120] on div "es" at bounding box center [218, 118] width 157 height 10
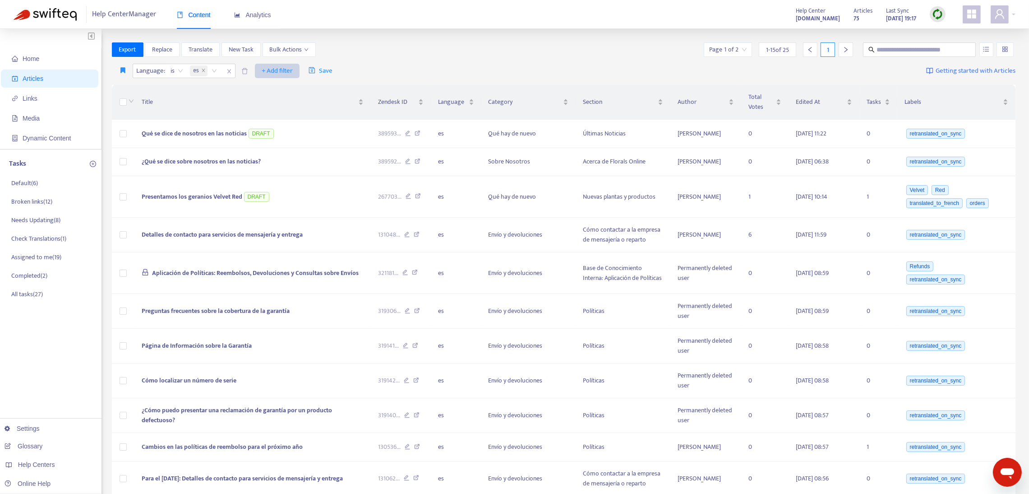
click at [276, 69] on span "+ Add filter" at bounding box center [277, 70] width 31 height 11
click at [283, 117] on span "Category" at bounding box center [291, 118] width 56 height 10
click at [269, 69] on div at bounding box center [267, 70] width 55 height 11
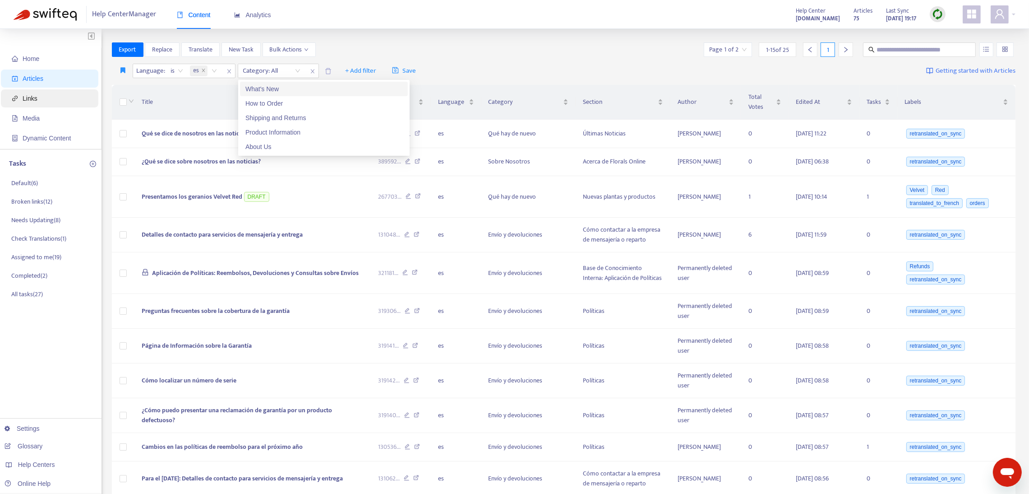
click at [48, 99] on span "Links" at bounding box center [51, 98] width 79 height 18
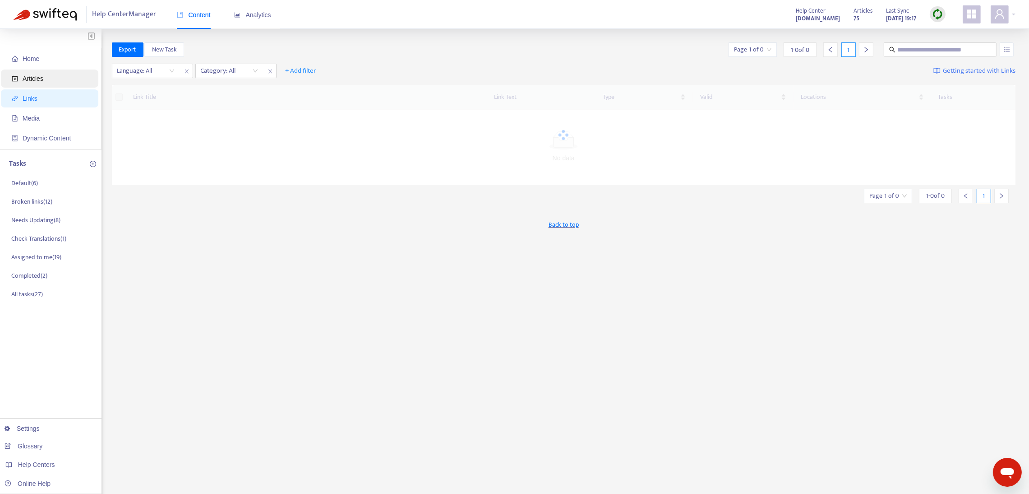
click at [40, 79] on span "Articles" at bounding box center [33, 78] width 21 height 7
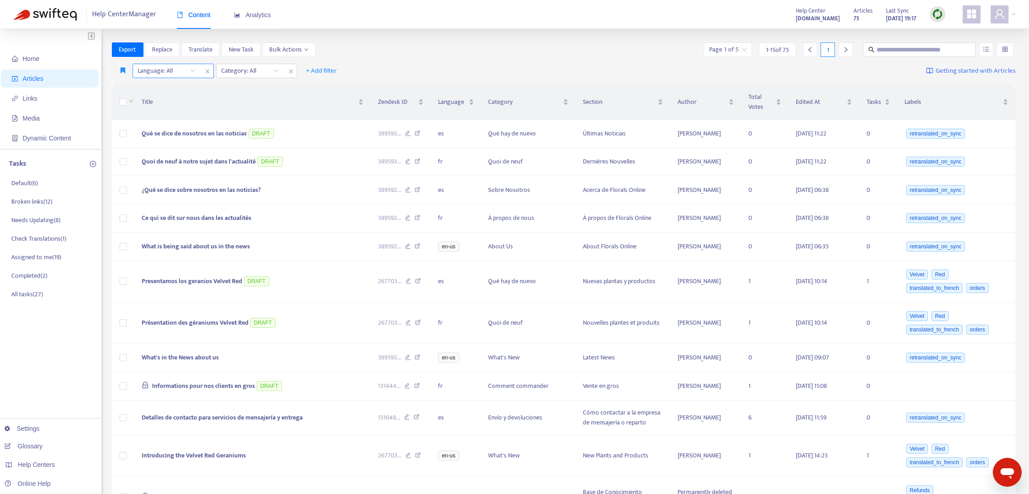
click at [207, 71] on icon "close" at bounding box center [207, 71] width 5 height 5
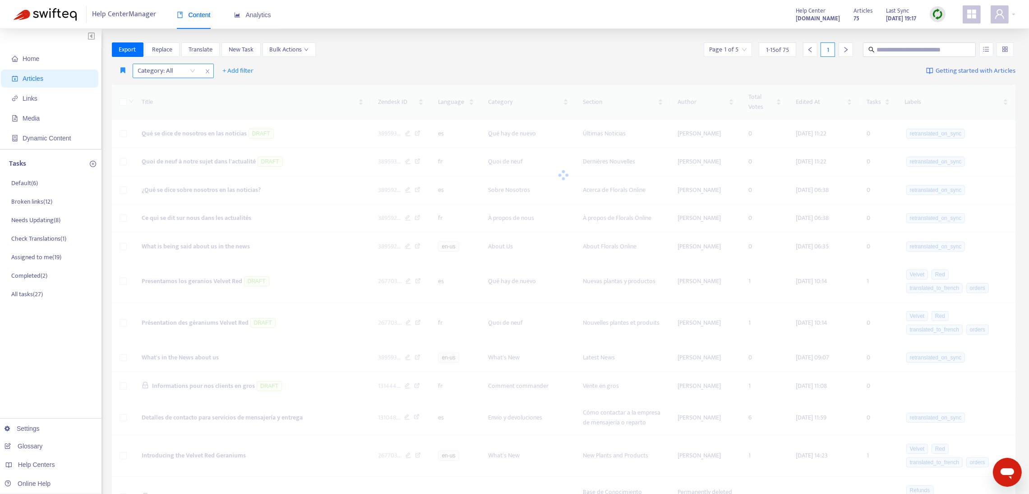
click at [207, 71] on icon "close" at bounding box center [207, 71] width 4 height 4
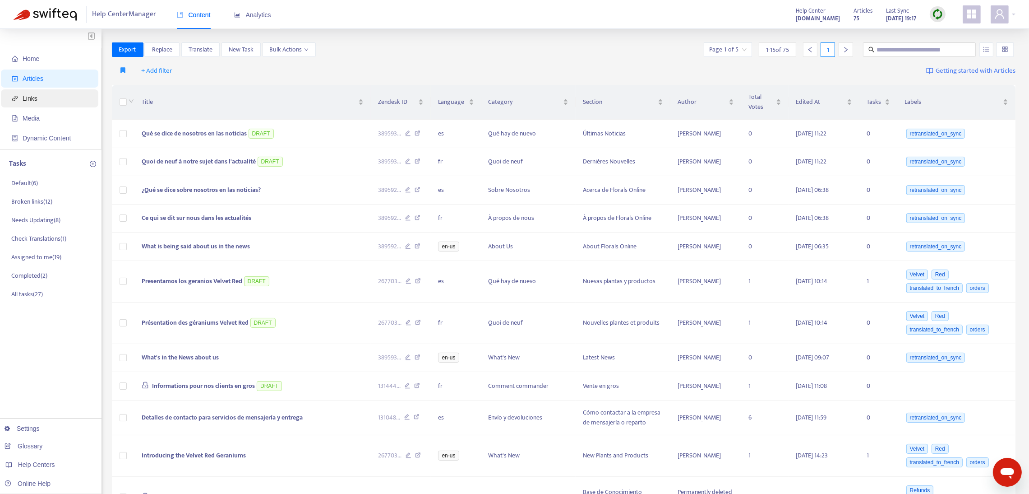
click at [48, 101] on span "Links" at bounding box center [51, 98] width 79 height 18
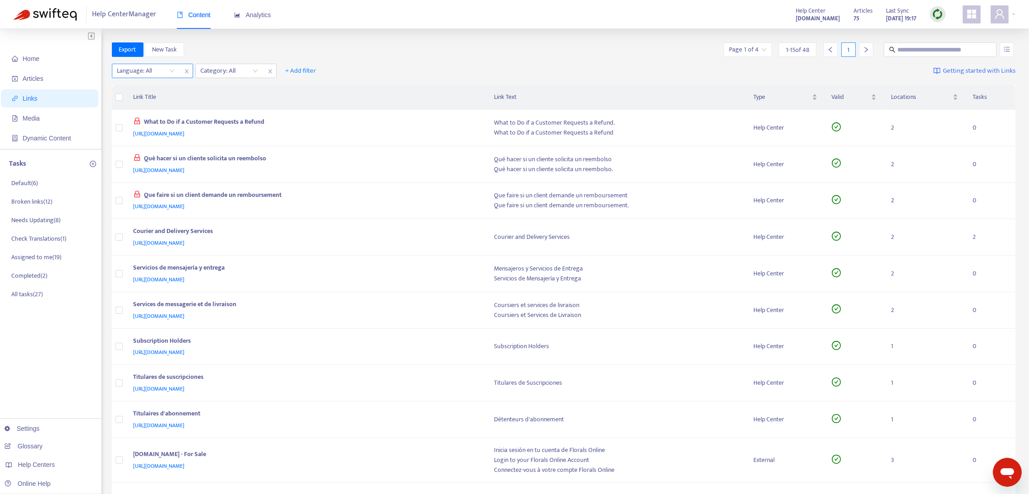
click at [185, 70] on icon "close" at bounding box center [187, 71] width 4 height 4
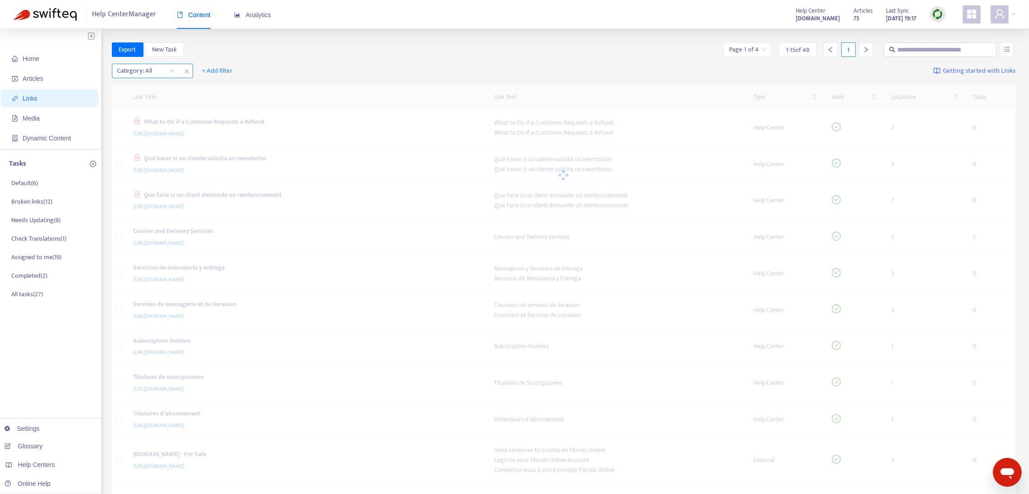
click at [185, 70] on icon "close" at bounding box center [187, 71] width 4 height 4
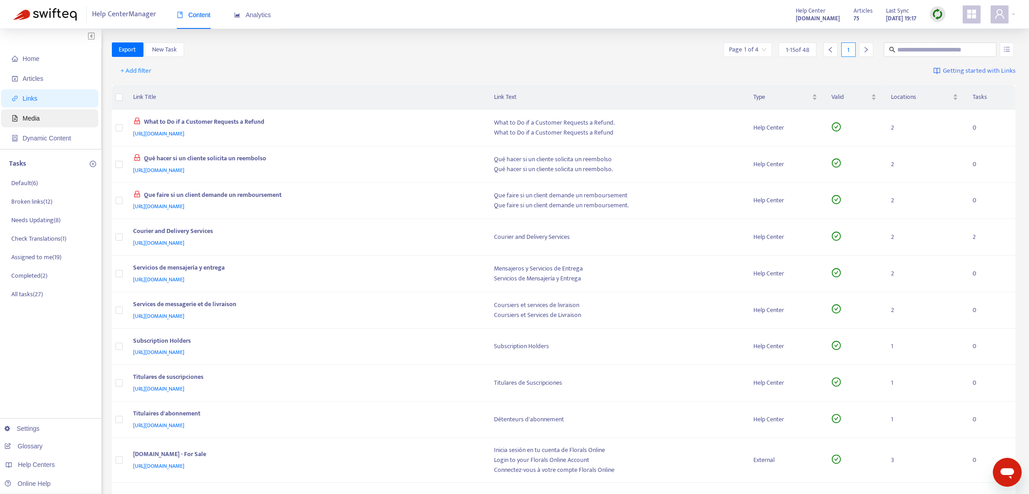
click at [46, 117] on span "Media" at bounding box center [51, 118] width 79 height 18
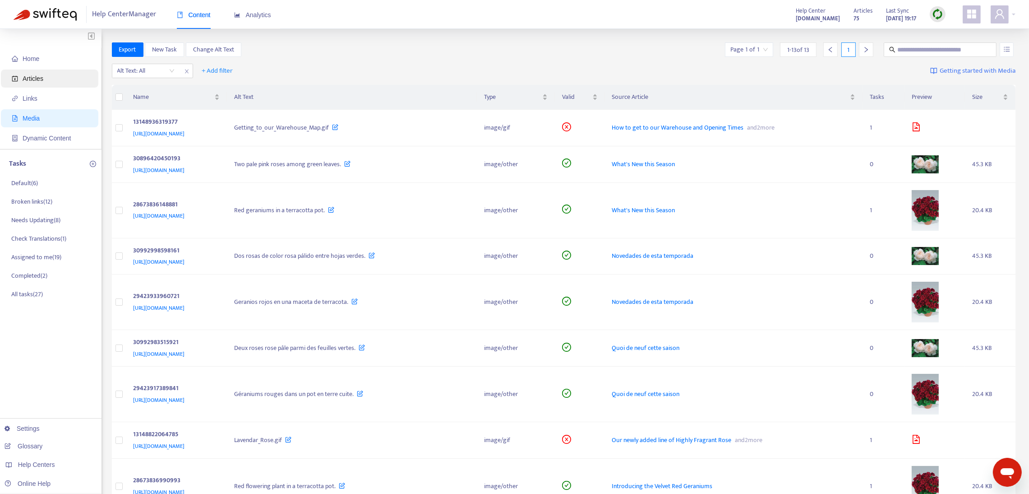
drag, startPoint x: 186, startPoint y: 71, endPoint x: 93, endPoint y: 81, distance: 93.5
click at [184, 71] on icon "close" at bounding box center [186, 71] width 5 height 5
click at [296, 69] on div "+ Add filter Getting started with Media" at bounding box center [564, 72] width 904 height 25
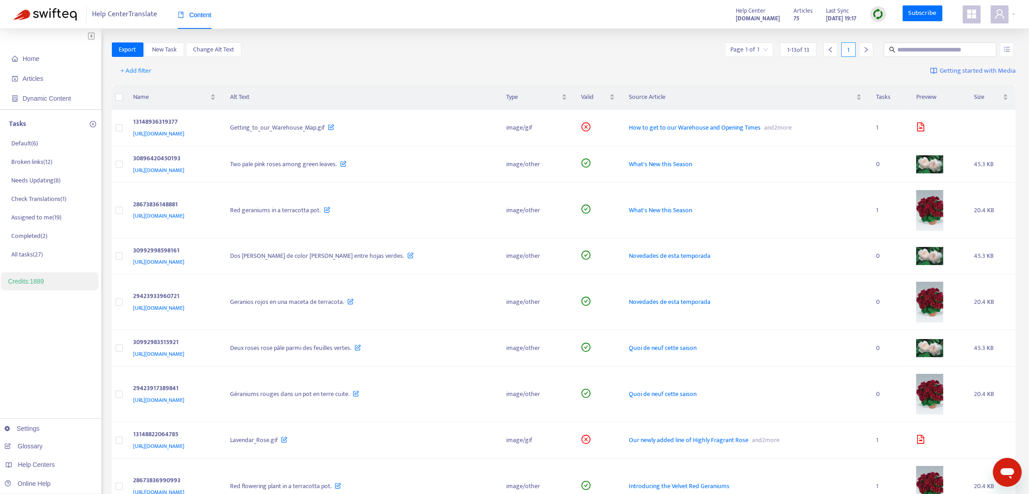
click at [969, 9] on icon "appstore" at bounding box center [971, 14] width 11 height 11
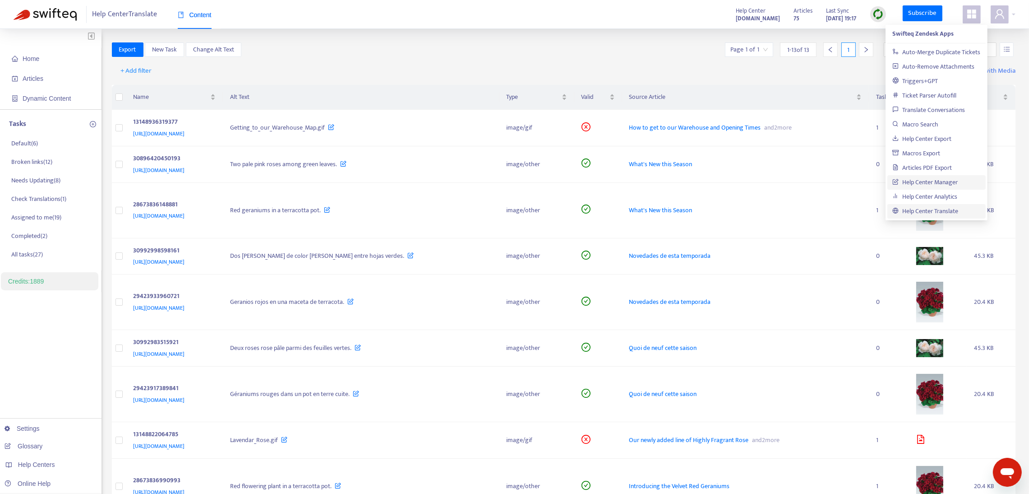
click at [919, 182] on link "Help Center Manager" at bounding box center [925, 182] width 65 height 10
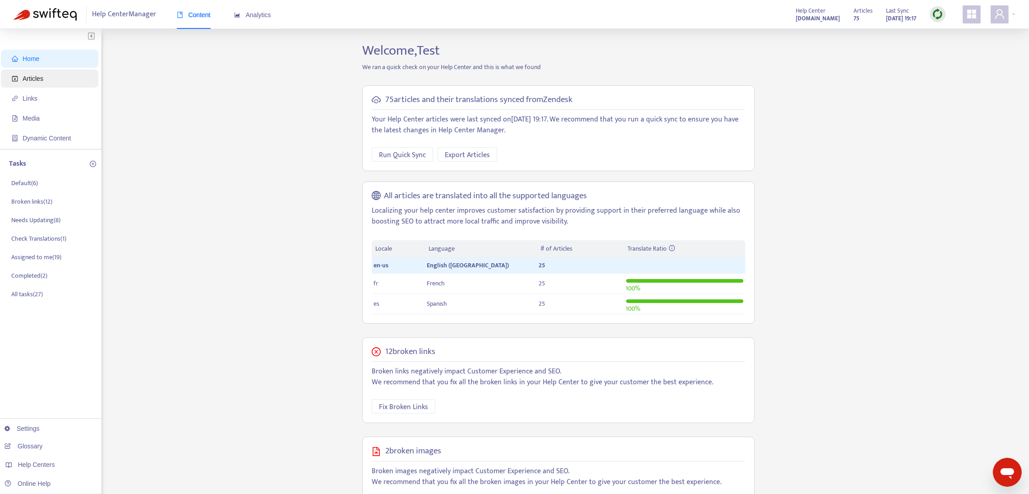
click at [53, 82] on span "Articles" at bounding box center [51, 78] width 79 height 18
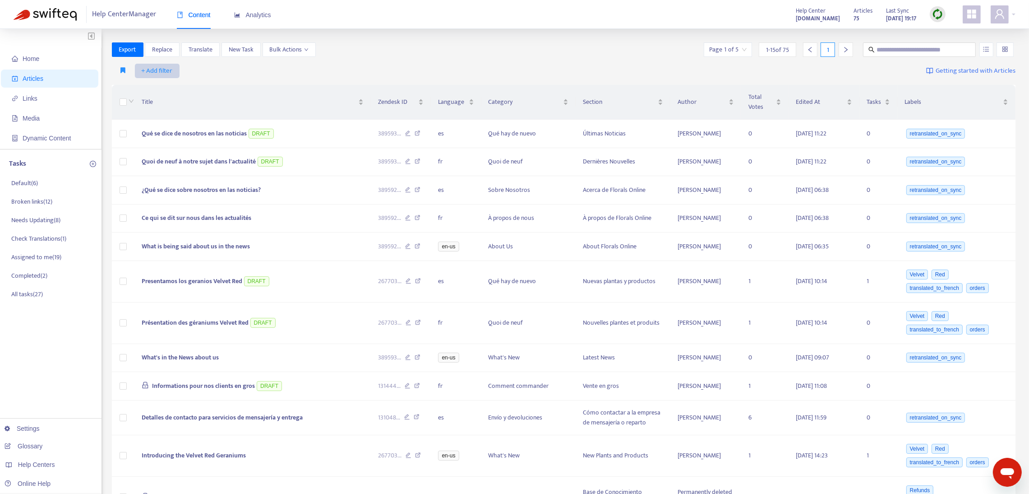
drag, startPoint x: 130, startPoint y: 70, endPoint x: 148, endPoint y: 72, distance: 17.6
click at [148, 72] on div "+ Add filter" at bounding box center [146, 71] width 68 height 14
click at [155, 68] on span "+ Add filter" at bounding box center [157, 70] width 31 height 11
click at [154, 88] on span "Language" at bounding box center [170, 89] width 56 height 10
click at [166, 68] on div at bounding box center [162, 70] width 55 height 11
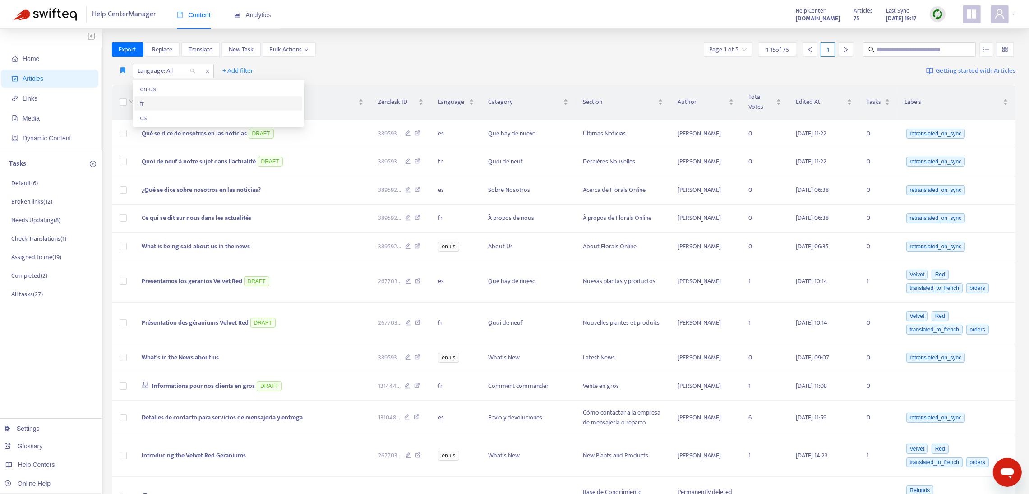
click at [153, 102] on div "fr" at bounding box center [218, 103] width 157 height 10
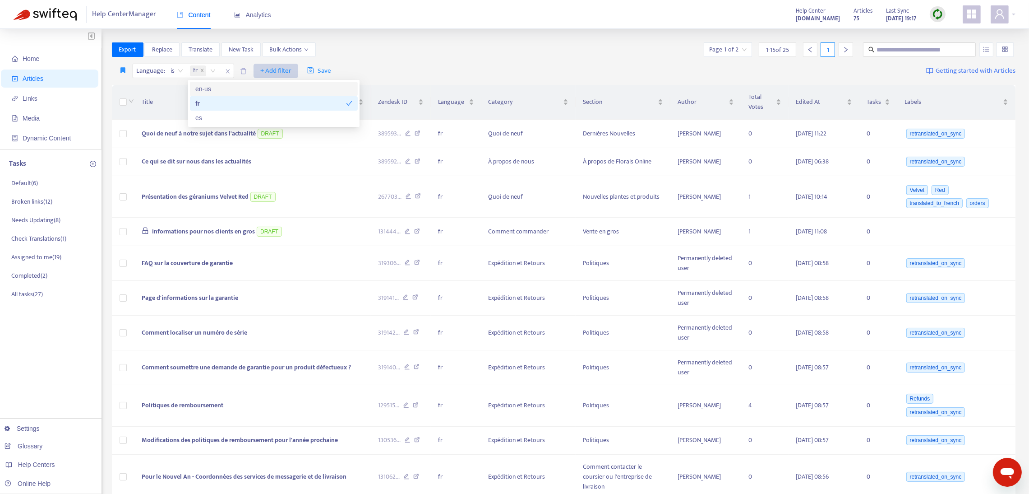
click at [277, 69] on span "+ Add filter" at bounding box center [275, 70] width 31 height 11
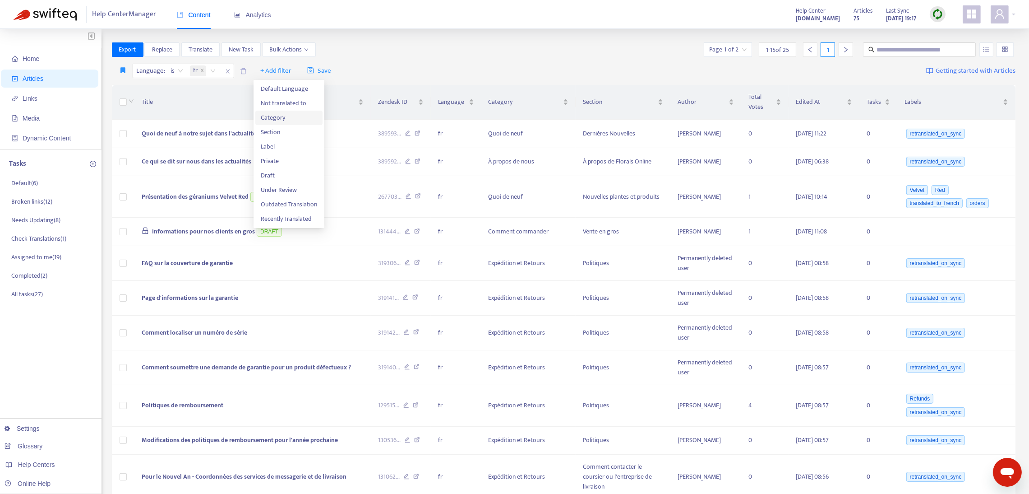
click at [274, 119] on span "Category" at bounding box center [289, 118] width 56 height 10
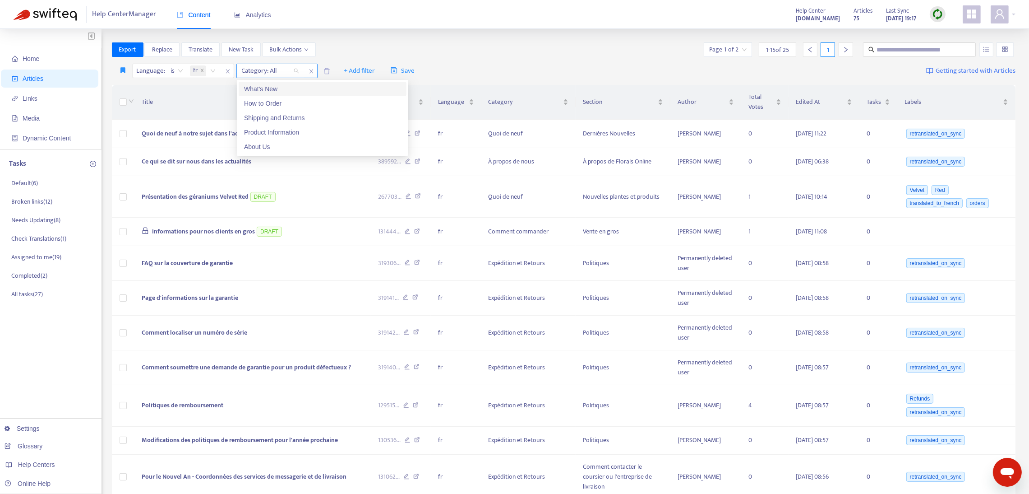
click at [278, 71] on div at bounding box center [266, 70] width 55 height 11
click at [266, 70] on div at bounding box center [266, 70] width 55 height 11
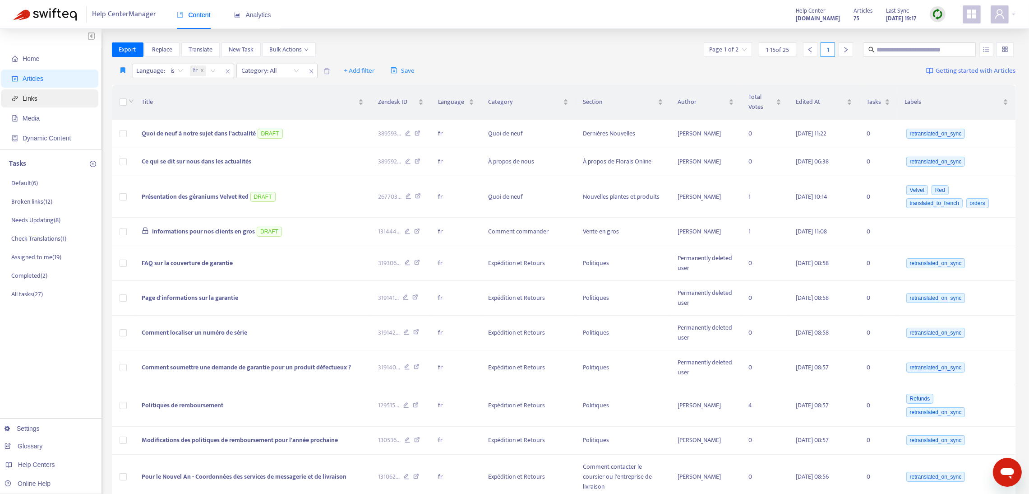
click at [42, 97] on span "Links" at bounding box center [51, 98] width 79 height 18
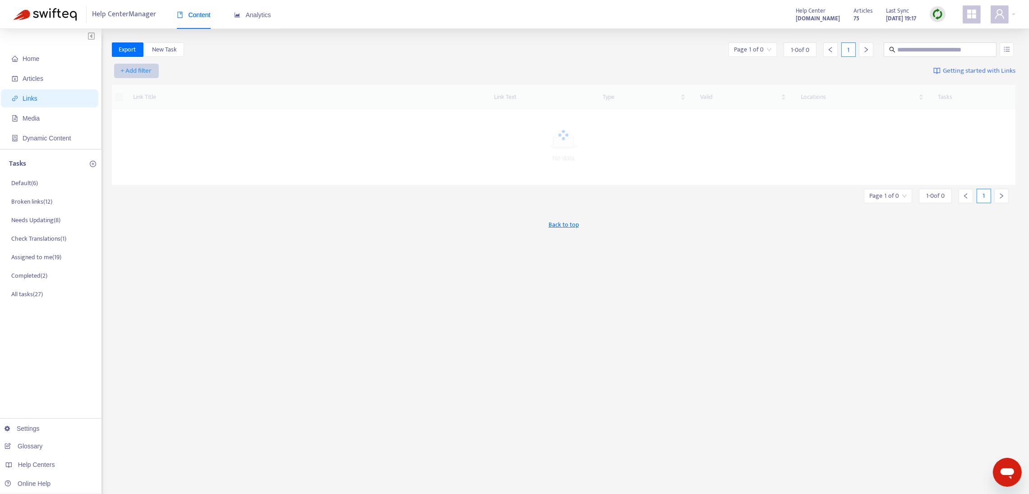
click at [148, 65] on span "+ Add filter" at bounding box center [136, 70] width 31 height 11
click at [151, 87] on span "Language" at bounding box center [136, 89] width 31 height 10
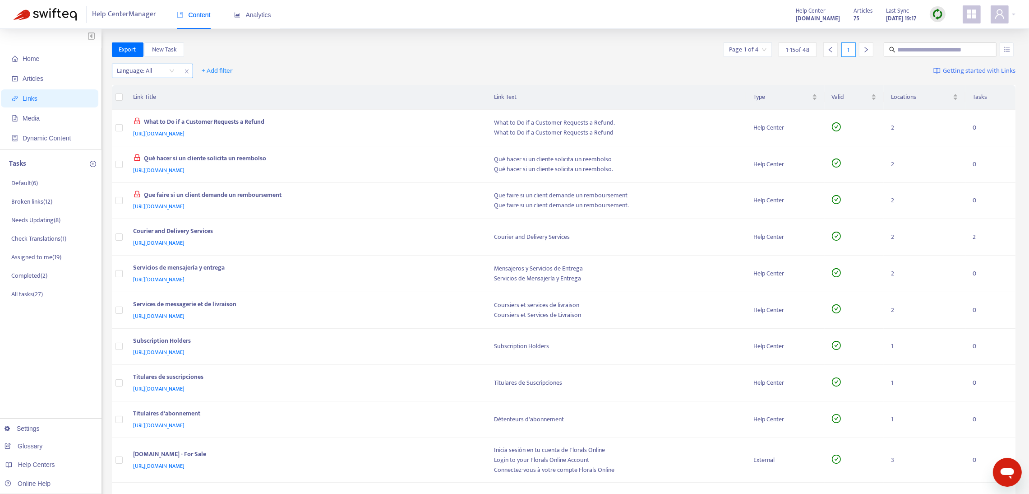
click at [162, 65] on div "Language: All" at bounding box center [145, 71] width 67 height 14
click at [151, 101] on div "fr" at bounding box center [198, 103] width 157 height 10
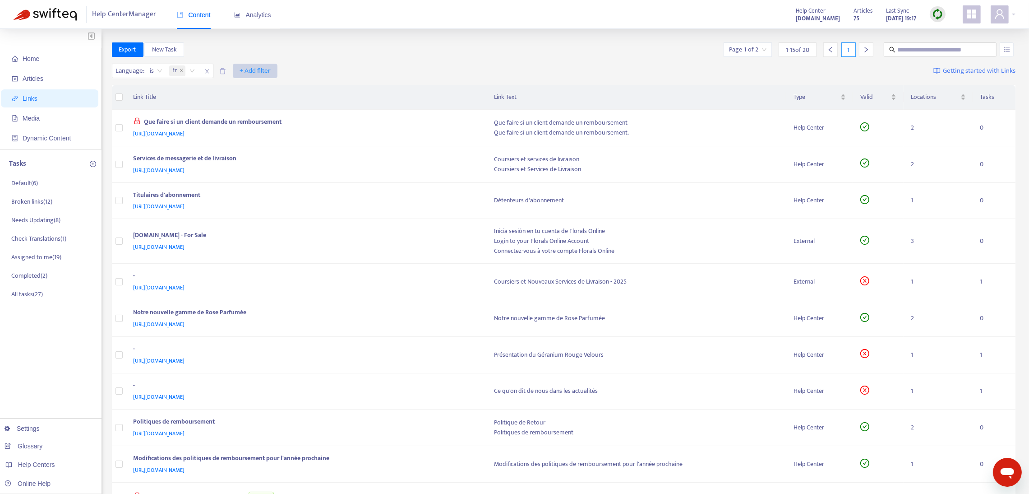
click at [248, 71] on span "+ Add filter" at bounding box center [255, 70] width 31 height 11
click at [257, 92] on span "Category" at bounding box center [255, 89] width 31 height 10
click at [256, 71] on div at bounding box center [245, 70] width 55 height 11
click at [38, 115] on span "Media" at bounding box center [31, 118] width 17 height 7
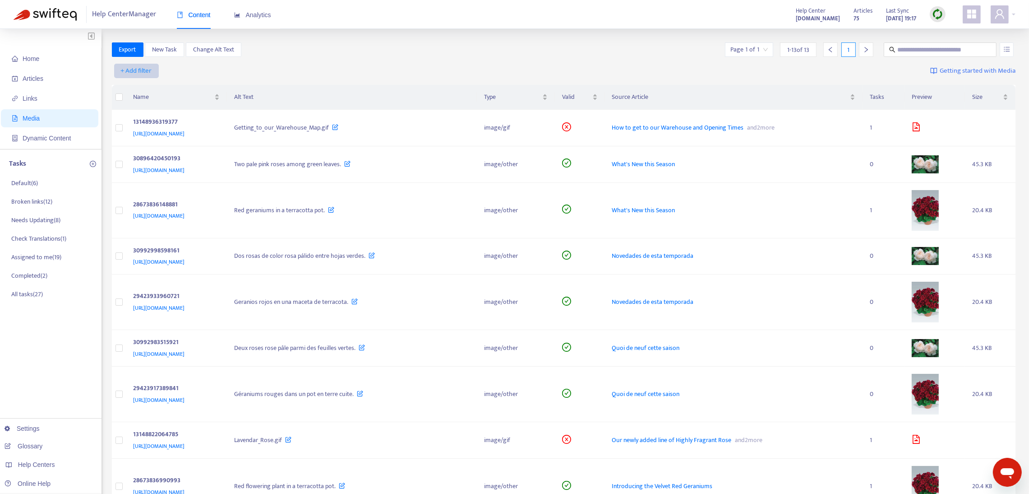
click at [137, 66] on span "+ Add filter" at bounding box center [136, 70] width 31 height 11
click at [142, 86] on span "Language" at bounding box center [136, 89] width 31 height 10
click at [134, 67] on div at bounding box center [141, 70] width 55 height 11
click at [138, 97] on div "fr" at bounding box center [198, 103] width 168 height 14
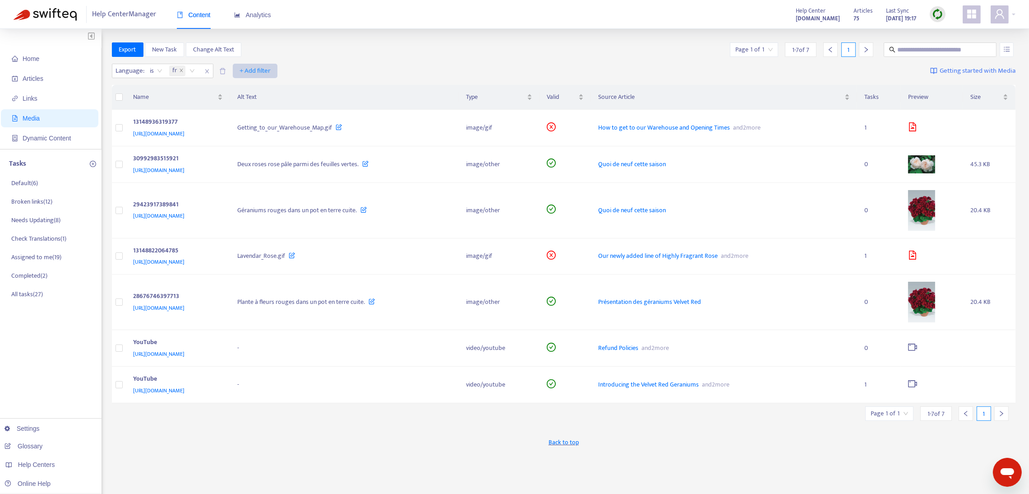
click at [251, 68] on span "+ Add filter" at bounding box center [255, 70] width 31 height 11
click at [249, 85] on span "Category" at bounding box center [255, 89] width 31 height 10
click at [245, 70] on div at bounding box center [245, 70] width 55 height 11
click at [29, 78] on span "Articles" at bounding box center [33, 78] width 21 height 7
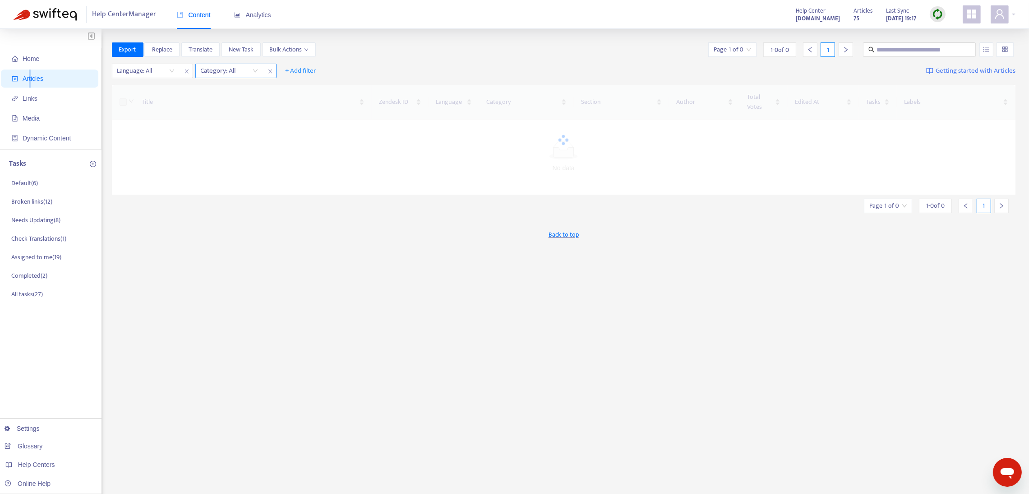
click at [219, 74] on div at bounding box center [225, 70] width 55 height 11
click at [224, 88] on div "What's New" at bounding box center [281, 89] width 157 height 10
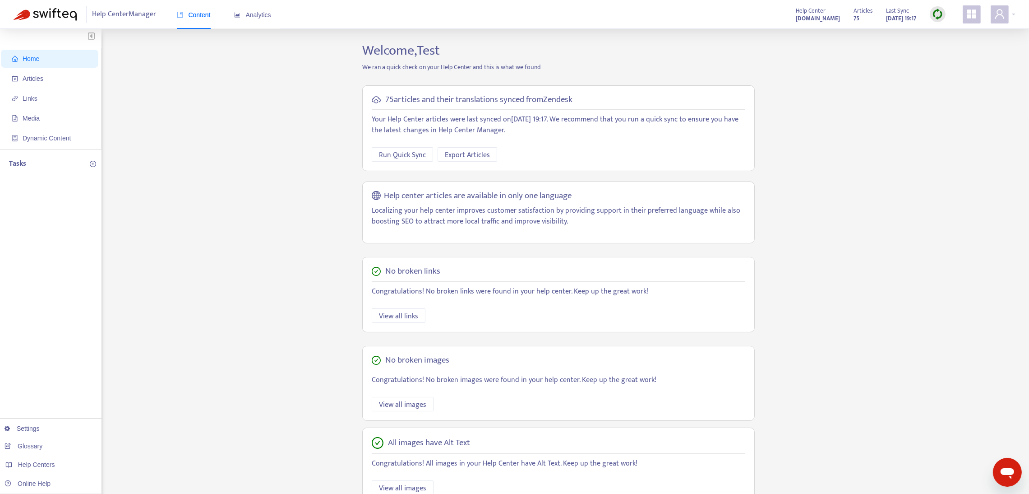
click at [964, 434] on main "Home Articles Links Media Dynamic Content Tasks Settings Glossary Help Centers …" at bounding box center [514, 299] width 1029 height 541
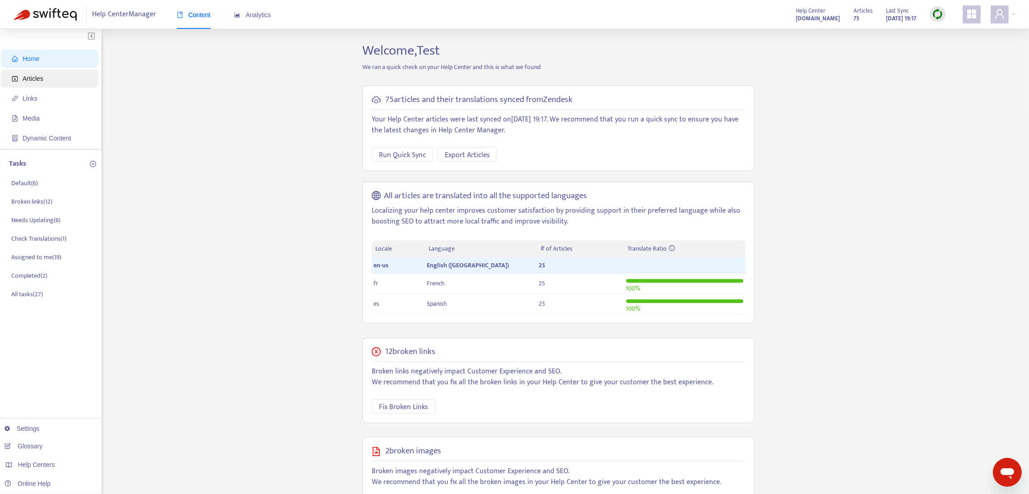
click at [70, 84] on span "Articles" at bounding box center [51, 78] width 79 height 18
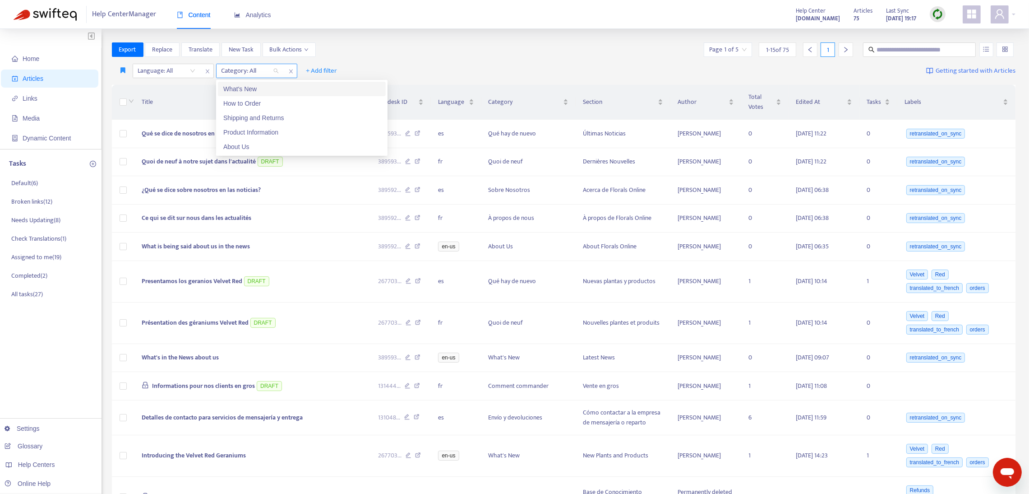
click at [268, 73] on div at bounding box center [245, 70] width 55 height 11
click at [259, 87] on div "What's New" at bounding box center [301, 89] width 157 height 10
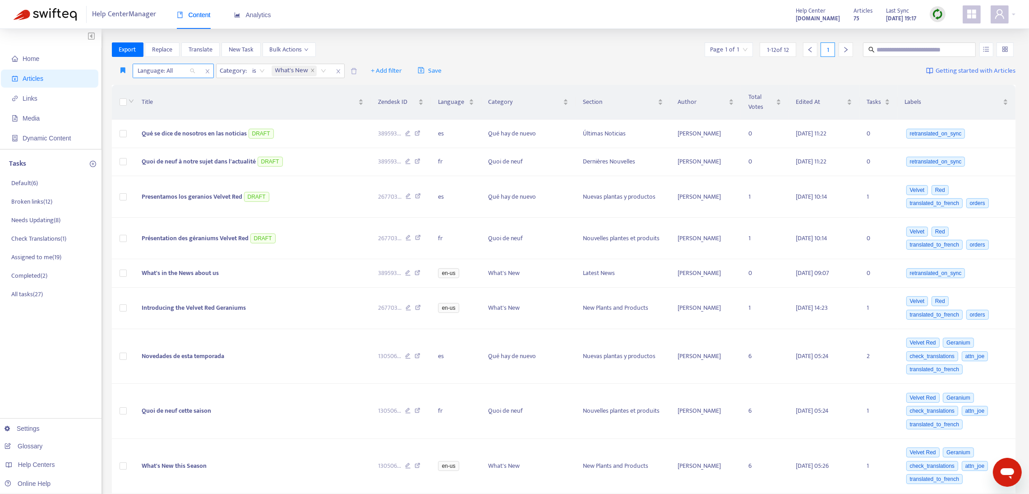
click at [194, 73] on div "Language: All" at bounding box center [166, 71] width 67 height 14
click at [188, 105] on div "fr" at bounding box center [218, 103] width 157 height 10
